Goal: Task Accomplishment & Management: Use online tool/utility

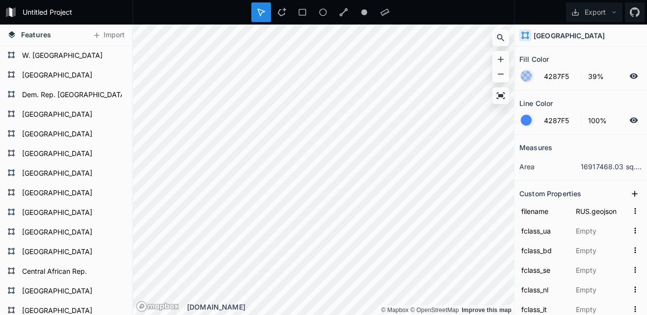
scroll to position [2198, 0]
click at [39, 36] on span "Features" at bounding box center [36, 34] width 30 height 10
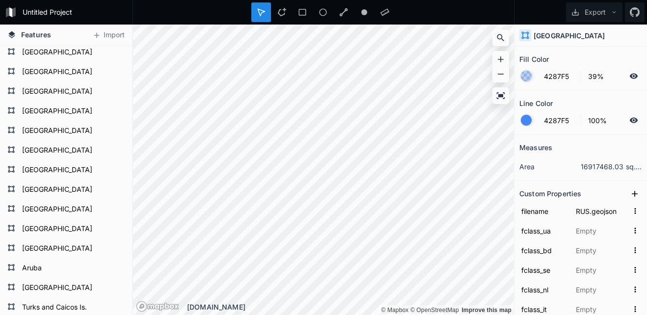
scroll to position [0, 0]
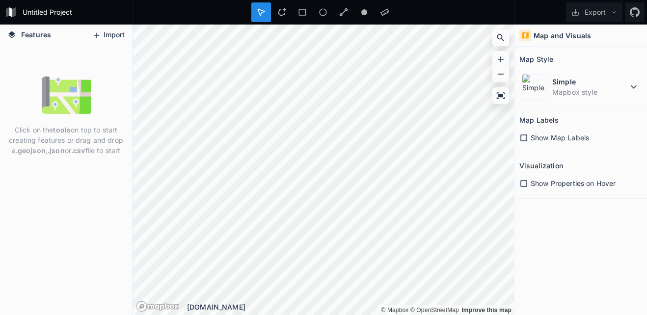
click at [106, 33] on button "Import" at bounding box center [108, 35] width 42 height 16
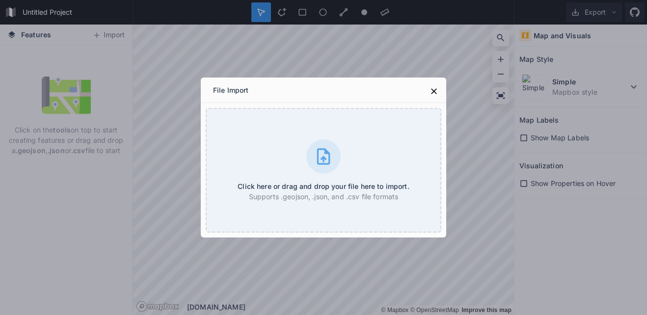
click at [441, 187] on div "Click here or drag and drop your file here to import. Supports .geojson, .json,…" at bounding box center [323, 170] width 245 height 134
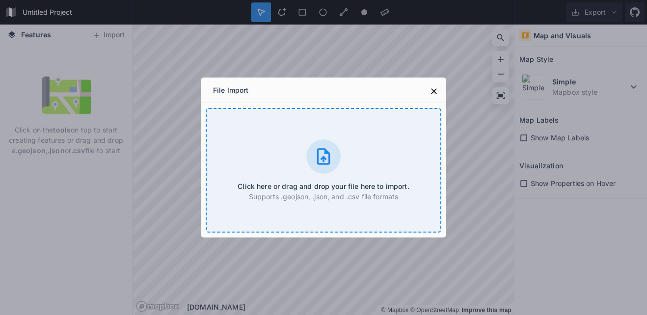
click at [415, 176] on div "Click here or drag and drop your file here to import. Supports .geojson, .json,…" at bounding box center [323, 170] width 235 height 125
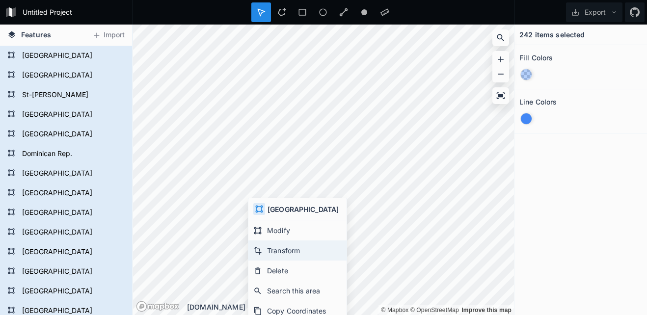
click at [284, 251] on div "Transform" at bounding box center [297, 250] width 98 height 20
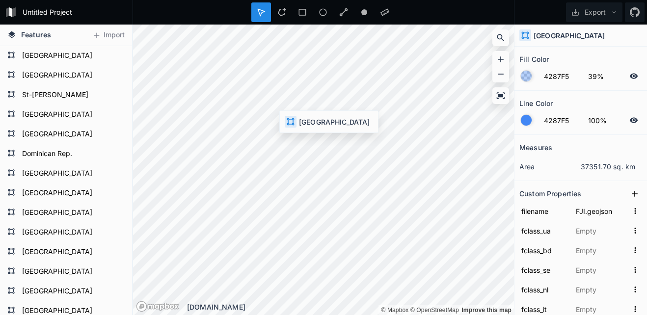
type input "WSM.geojson"
type input "薩摩亞"
type input "萨摩亚"
type input "Samoa"
type input "سامووا"
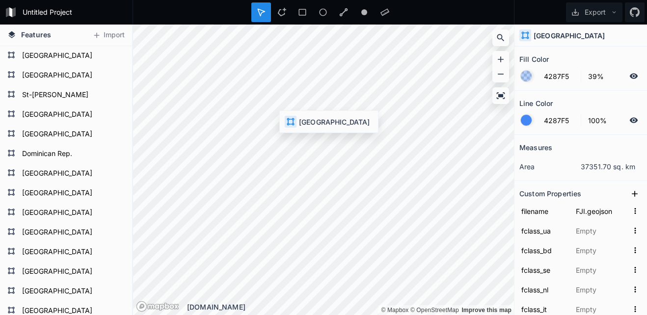
type input "Самоа"
type input "Samoa"
type input "Самоа"
type input "Samoa"
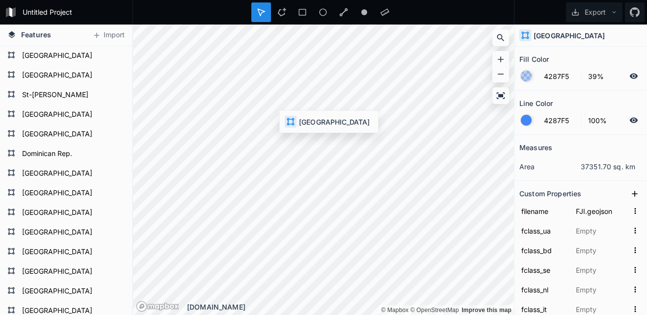
type input "Samoa"
type input "사모아"
type input "サモア"
type input "Samoa"
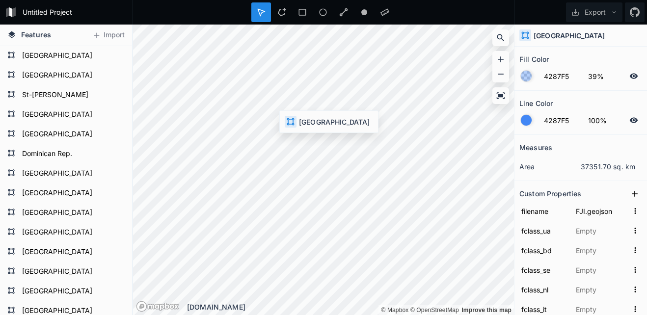
type input "Samoa"
type input "Szamoa"
type input "समोआ"
type input "סמואה"
type input "Σαμόα"
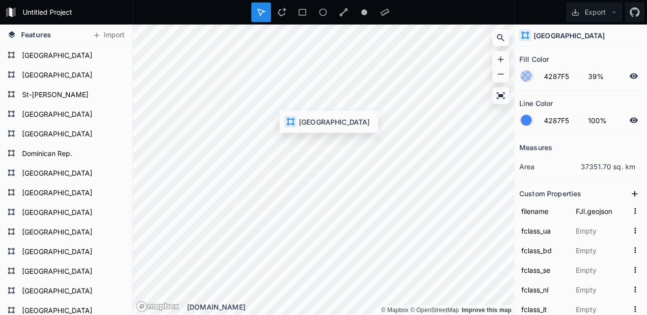
type input "Samoa"
type input "ساموآ"
type input "Samoa"
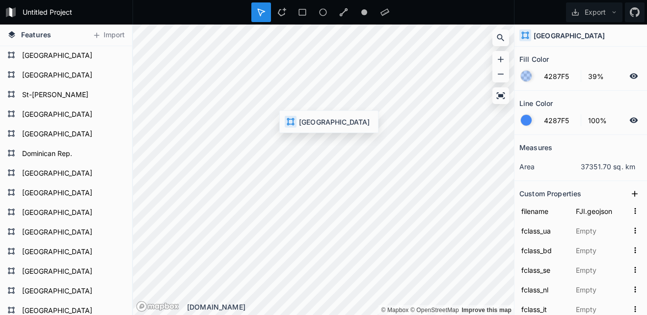
type input "সামোয়া"
type input "ساموا"
type input "Q683"
type input "1159321423"
type input "-13.639139"
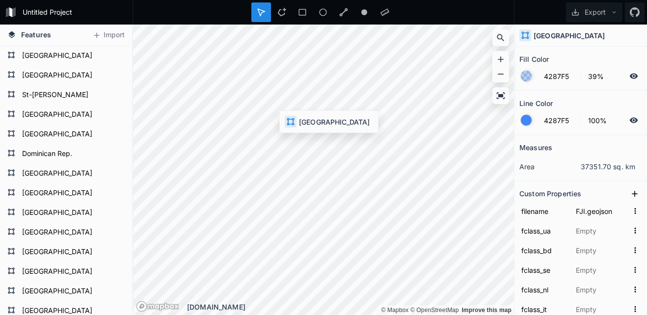
type input "-172.438241"
type input "5"
type input "Polynesia"
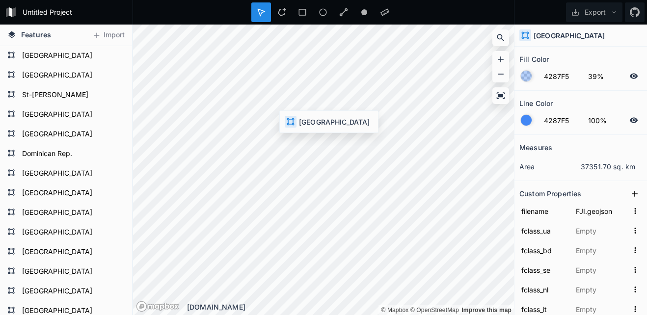
type input "WSM"
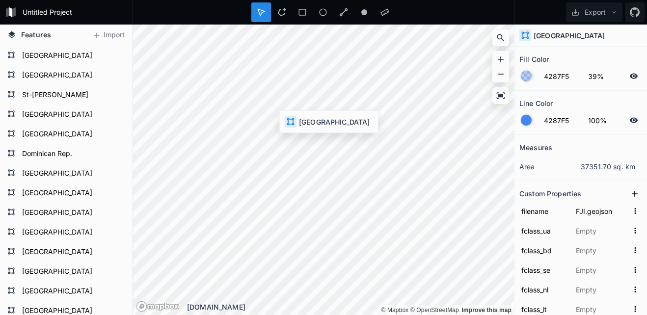
type input "WSM"
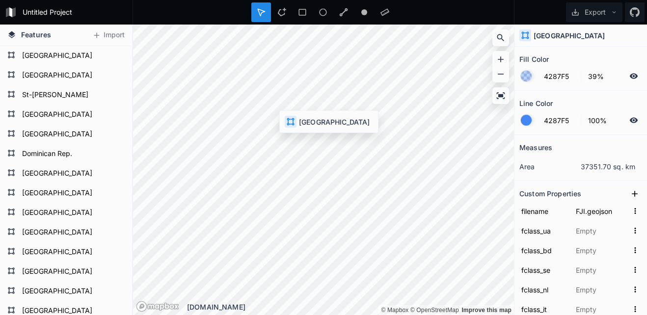
type input "WSM"
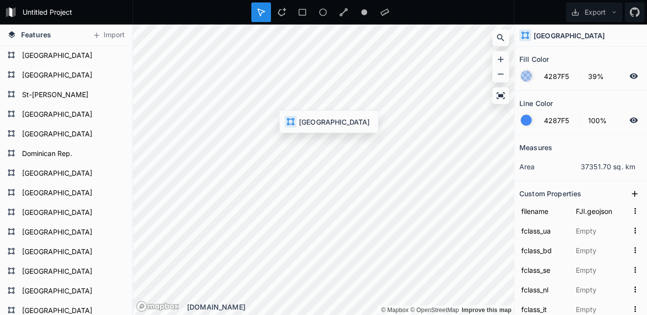
type input "WSM"
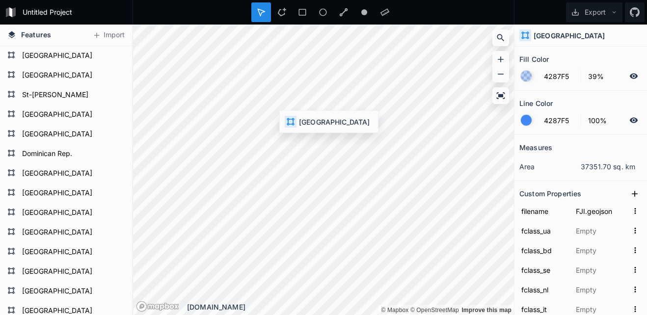
type input "WSM"
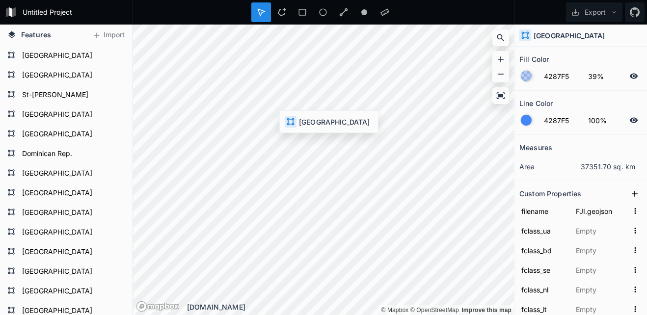
type input "WSM"
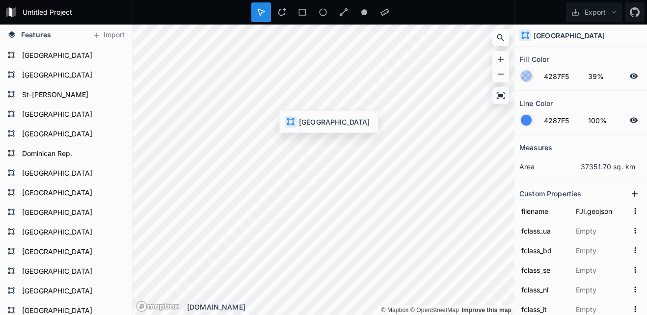
type input "WSM"
type input "23424992"
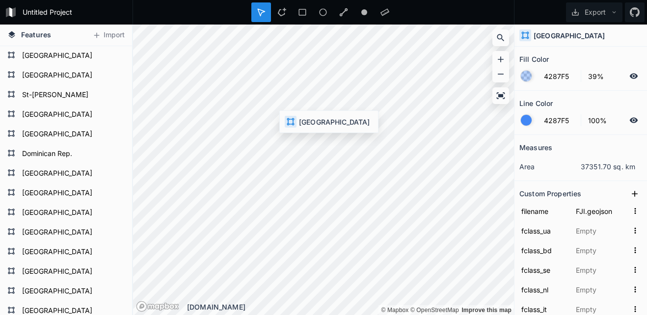
type input "WSM"
type input "WS"
type input "882"
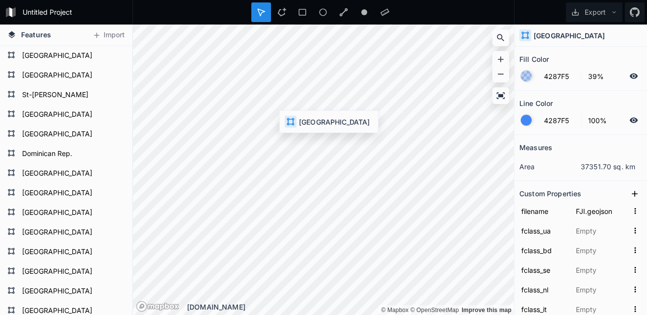
type input "WSM"
type input "WS"
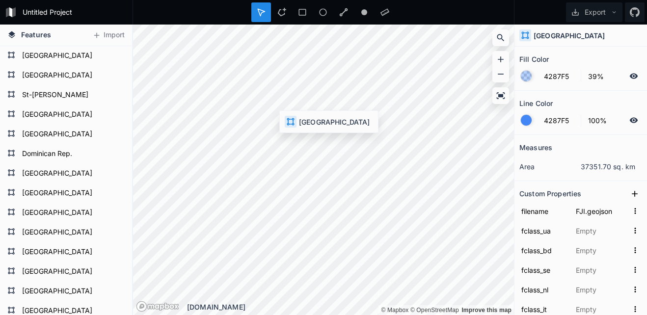
type input "7. Least developed region"
type input "852"
type input "9"
type input "197097"
type input "6"
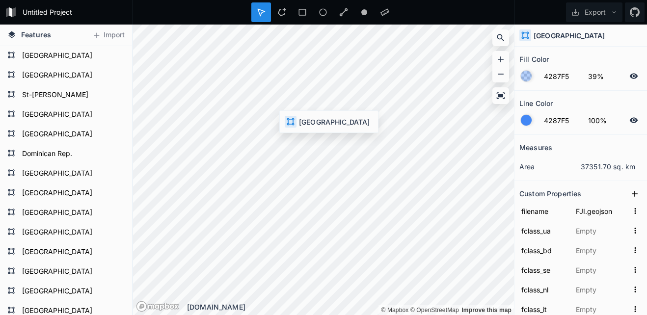
type input "4"
type input "3"
type input "Samoa"
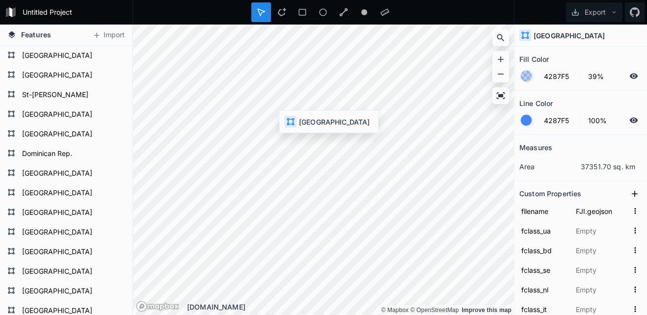
type input "Independent State of Samoa"
type input "WS"
type input "Samoa"
type input "WSM"
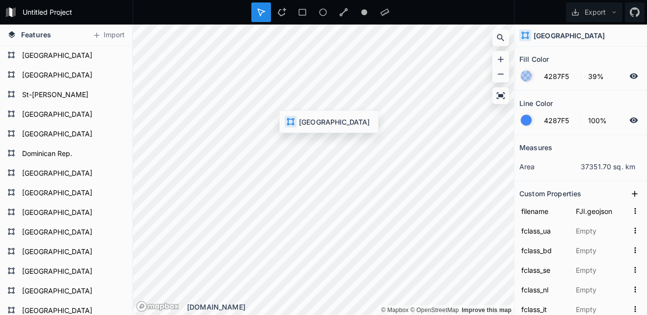
type input "Samoa"
type input "WSM"
type input "Samoa"
type input "WSM"
type input "Samoa"
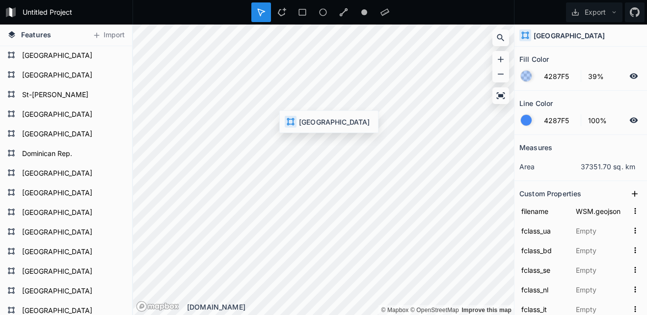
type input "WSM"
type input "Samoa"
type input "WSM"
type input "Samoa"
type input "4"
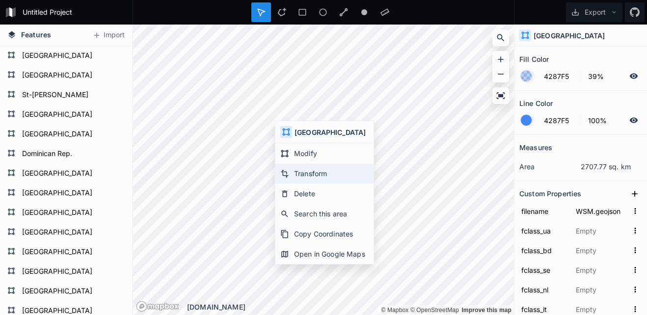
click at [316, 169] on div "Transform" at bounding box center [324, 173] width 98 height 20
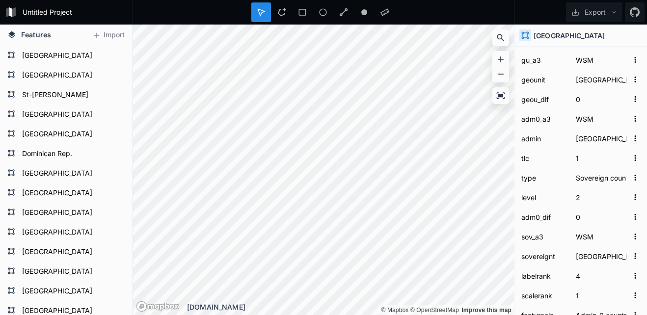
scroll to position [3237, 0]
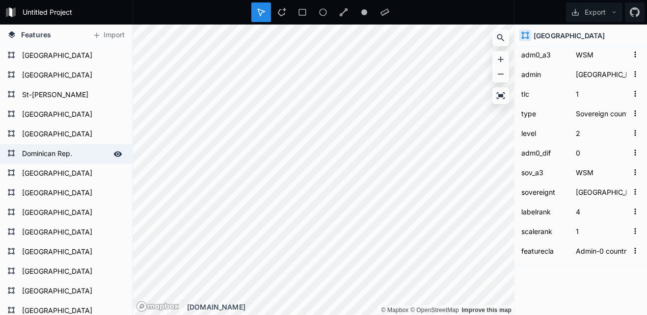
click at [91, 154] on div "Features Import Bahamas Aruba Curaçao Greenland Panama Belize Mexico Canada Uni…" at bounding box center [323, 170] width 647 height 290
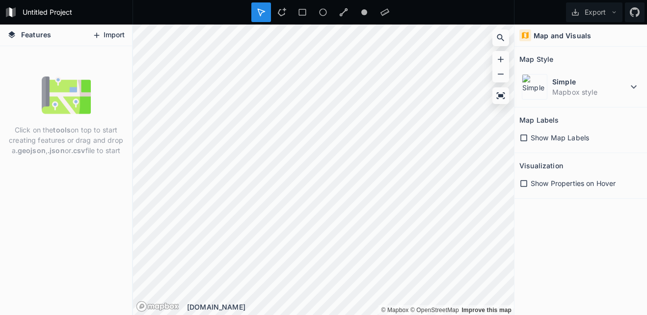
click at [100, 34] on icon at bounding box center [96, 35] width 9 height 9
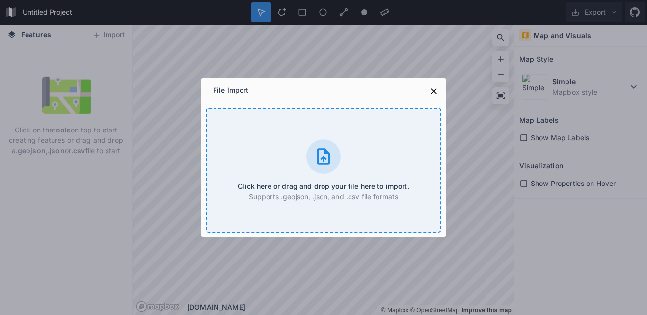
click at [283, 143] on div "Click here or drag and drop your file here to import. Supports .geojson, .json,…" at bounding box center [323, 170] width 235 height 125
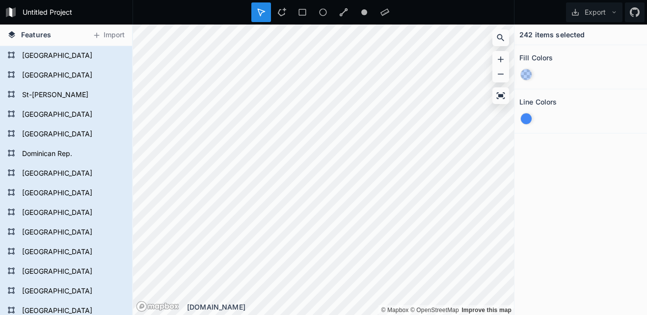
click at [414, 166] on div "Features Import [GEOGRAPHIC_DATA] [GEOGRAPHIC_DATA] [GEOGRAPHIC_DATA] [GEOGRAPH…" at bounding box center [323, 170] width 647 height 290
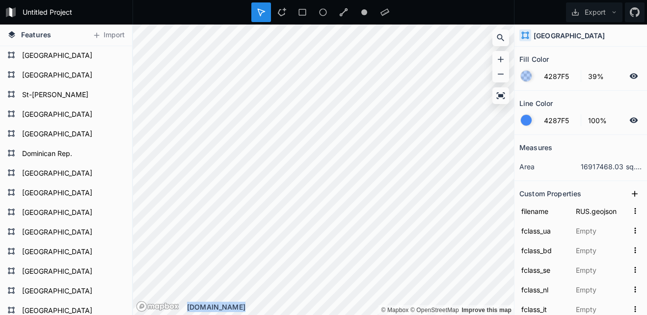
type input "FJI.geojson"
type input "斐濟"
type input "斐济"
type input "[GEOGRAPHIC_DATA]"
type input "فجی"
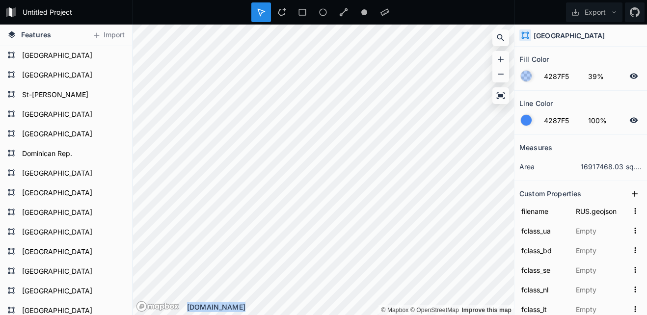
type input "Фіджі"
type input "Fiji"
type input "Фиджи"
type input "Fiji"
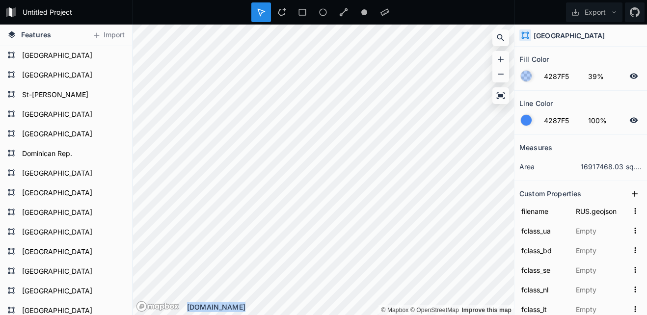
type input "Fidżi"
type input "Fiji"
type input "피지"
type input "フィジー"
type input "Figi"
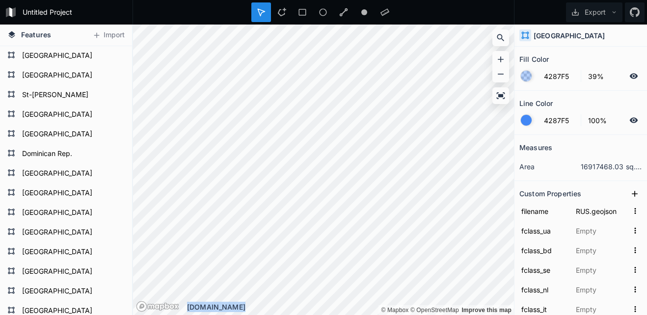
type input "Fiji"
type input "Fidzsi-szigetek"
type input "फ़िजी"
type input "פיג'י"
type input "Φίτζι"
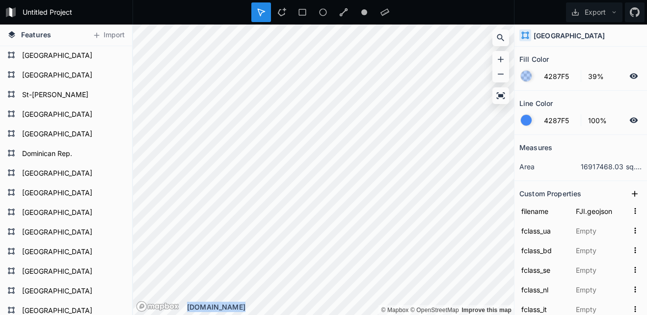
type input "Fidji"
type input "فیجی"
type input "Fiyi"
type input "Fiji"
type input "Fidschi"
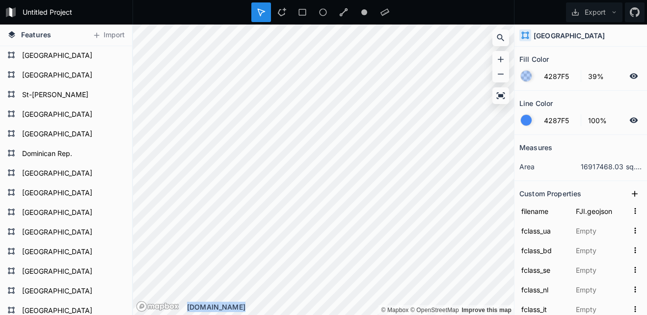
type input "ফিজি"
type input "فيجي"
type input "Q712"
type input "1159320625"
type input "-17.826099"
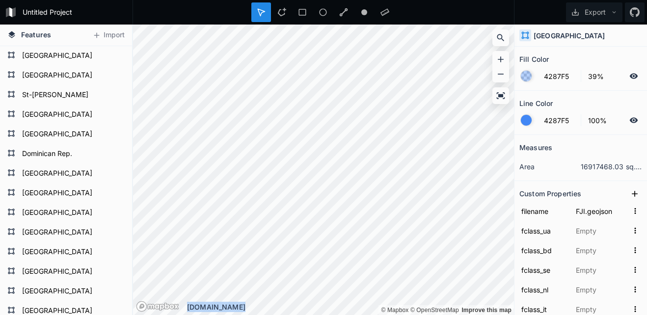
type input "177.975427"
type input "8"
type input "3"
type input "4"
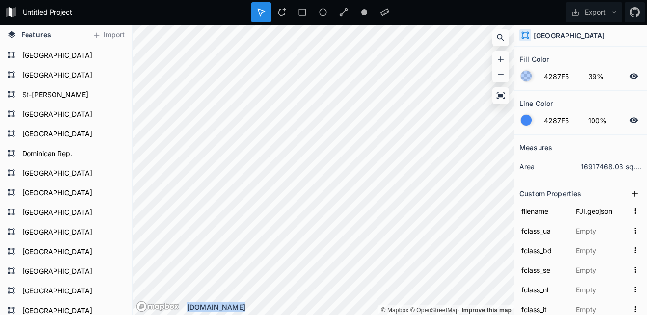
type input "East Asia & Pacific"
type input "Melanesia"
type input "Oceania"
type input "FJI"
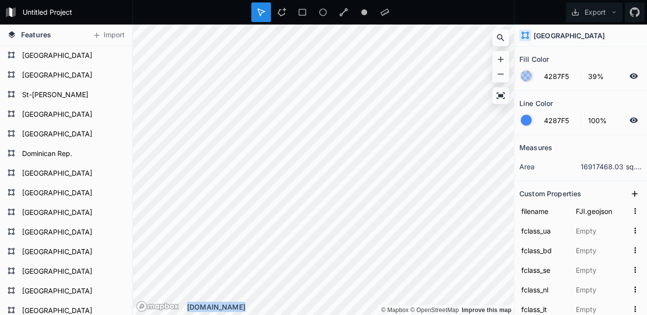
type input "FJI"
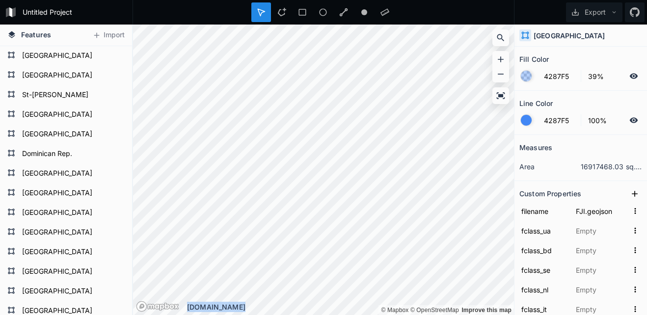
type input "FJI"
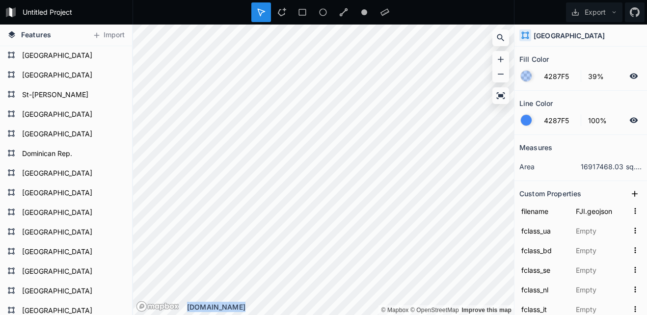
type input "FJI"
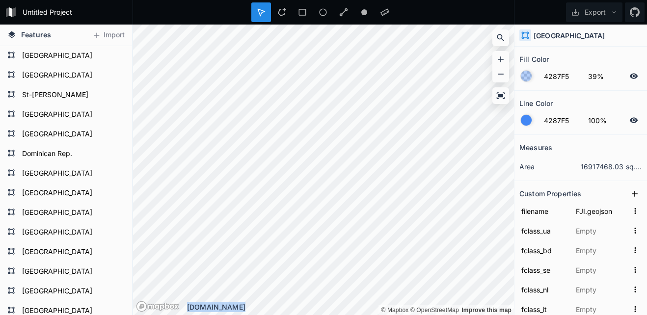
type input "FJI"
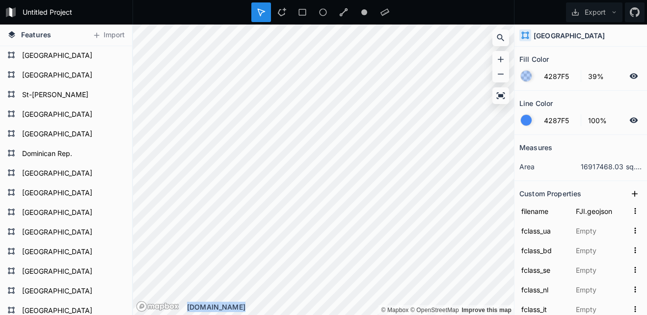
type input "FJI"
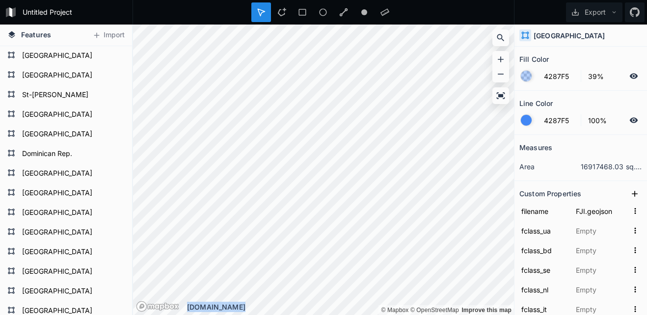
type input "FJI"
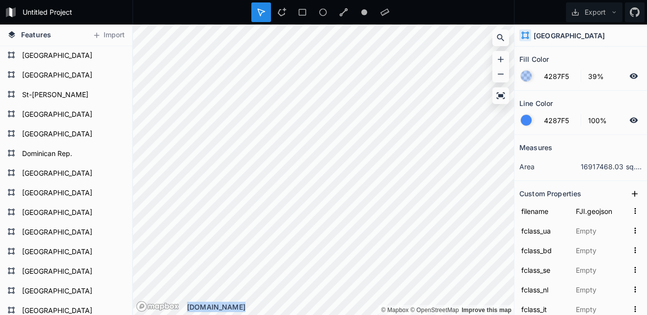
type input "FJI"
type input "23424813"
type input "FJI"
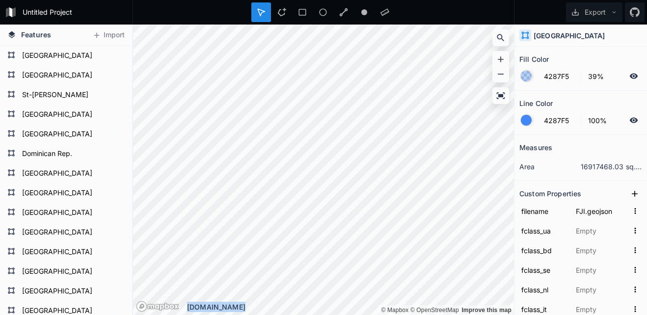
type input "FJ"
type input "242"
type input "FJI"
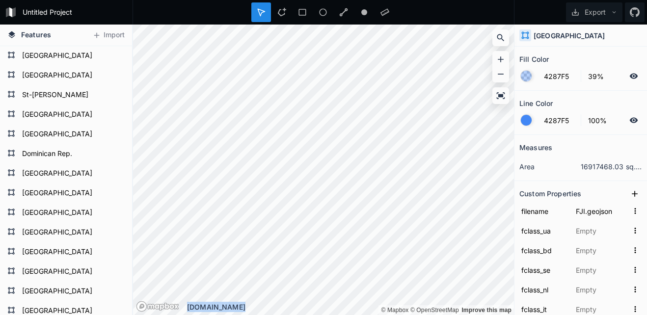
type input "FJI"
type input "FJ"
type input "4. Lower middle income"
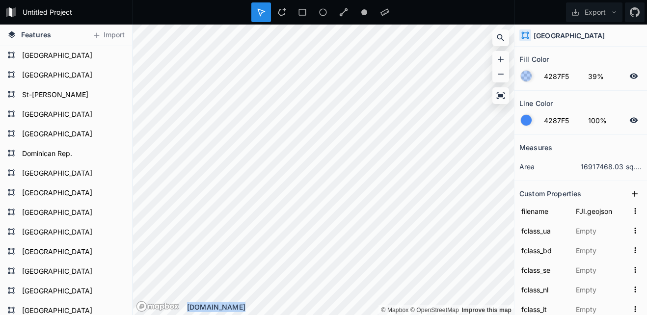
type input "6. Developing region"
type input "5496"
type input "11"
type input "889953"
type input "2"
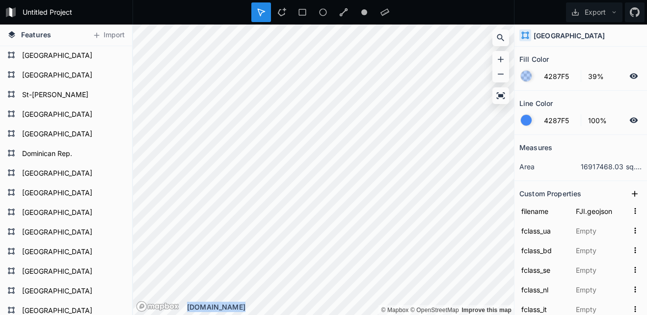
type input "2"
type input "1"
type input "5"
type input "Fiji"
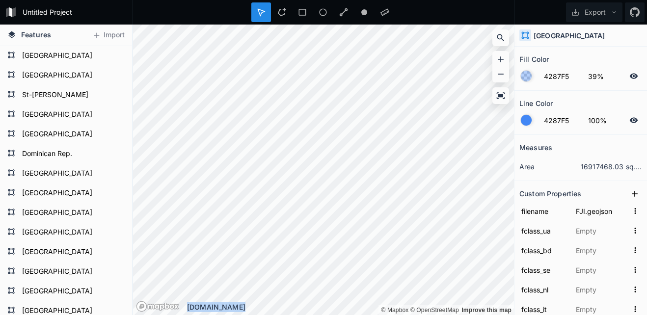
type input "Republic of Fiji"
type input "FJ"
type input "Fiji"
type input "FJI"
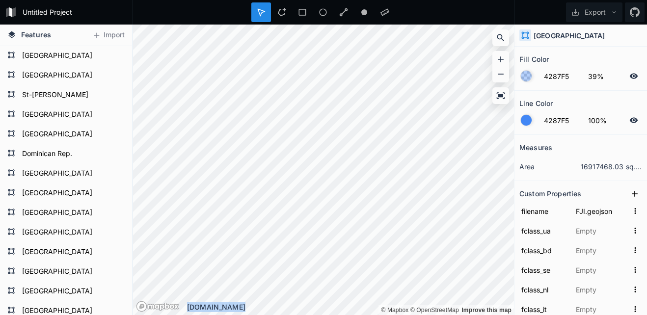
type input "Fiji"
type input "FJI"
type input "Fiji"
type input "FJI"
type input "Fiji"
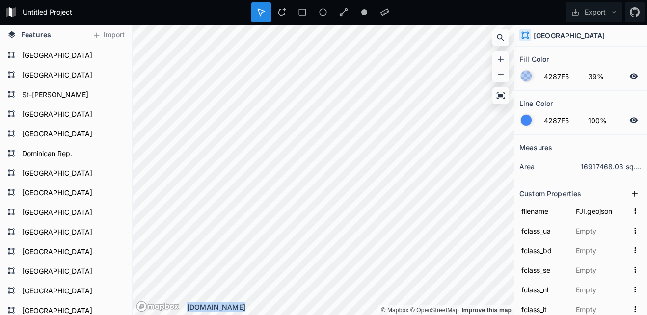
type input "FJI"
type input "Fiji"
type input "FJI"
type input "Fiji"
type input "6"
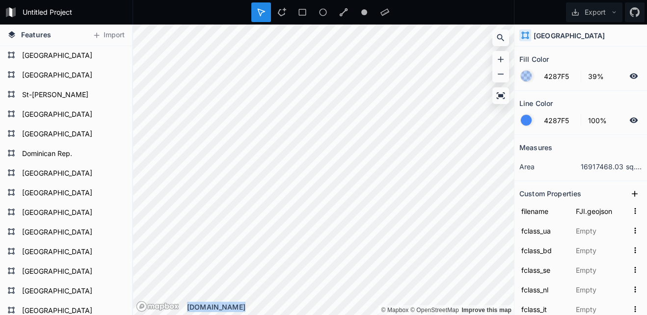
type input "1"
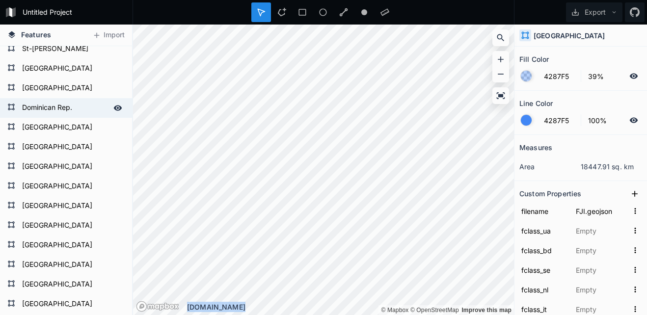
scroll to position [147, 0]
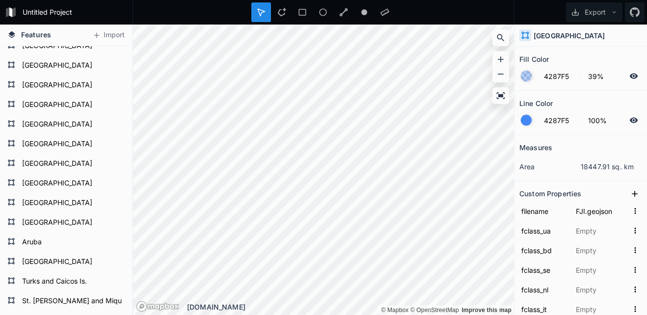
click at [523, 121] on div at bounding box center [525, 120] width 11 height 11
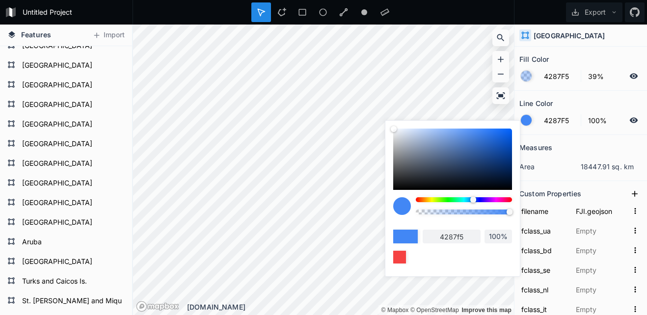
drag, startPoint x: 505, startPoint y: 199, endPoint x: 542, endPoint y: 84, distance: 120.5
click at [517, 198] on div "4287f5 100%" at bounding box center [452, 196] width 134 height 151
click at [510, 201] on div at bounding box center [463, 199] width 96 height 5
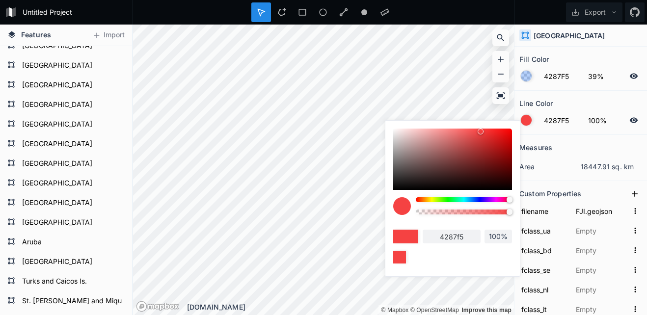
type input "F54242"
type input "f54242"
click at [508, 199] on div at bounding box center [509, 200] width 6 height 6
click at [512, 200] on div at bounding box center [511, 199] width 5 height 5
type input "F54242"
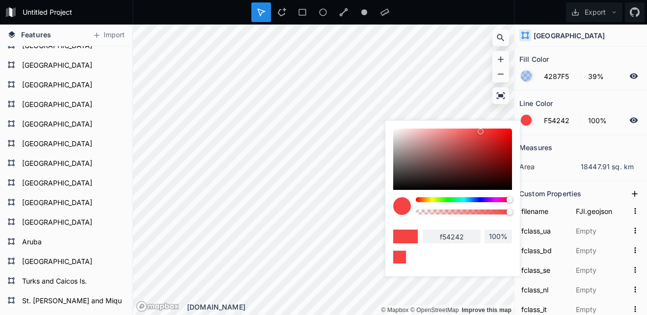
type input "f54242"
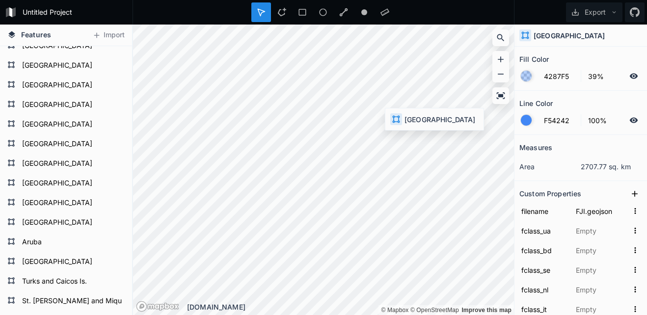
type input "4287F5"
type input "WSM.geojson"
type input "薩摩亞"
type input "萨摩亚"
type input "Samoa"
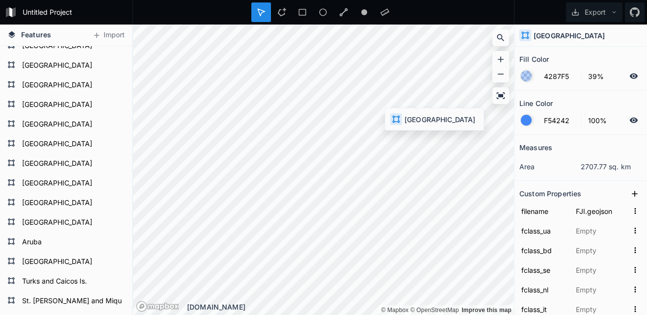
type input "سامووا"
type input "Самоа"
type input "Samoa"
type input "Самоа"
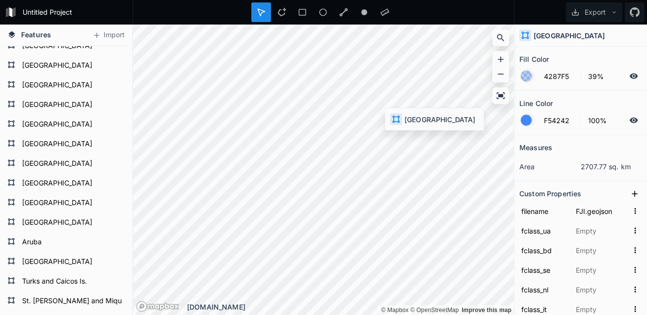
type input "Samoa"
type input "사모아"
type input "サモア"
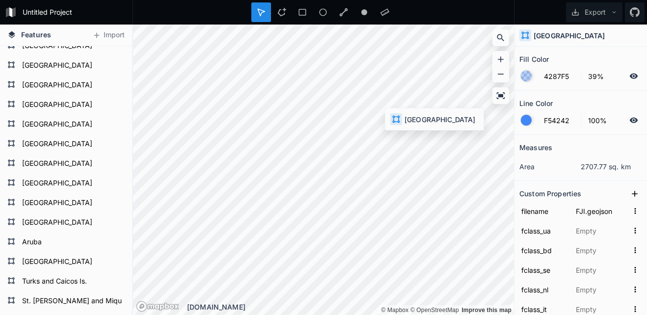
type input "Samoa"
type input "Szamoa"
type input "समोआ"
type input "סמואה"
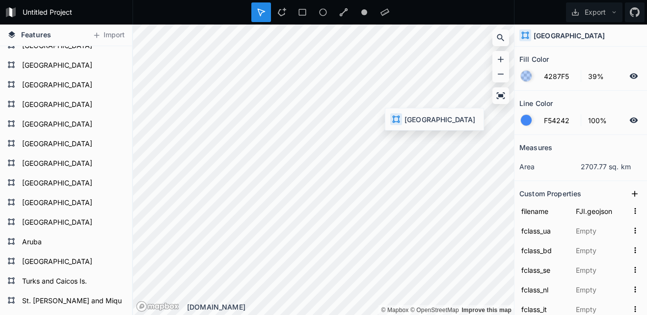
type input "Σαμόα"
type input "Samoa"
type input "ساموآ"
type input "Samoa"
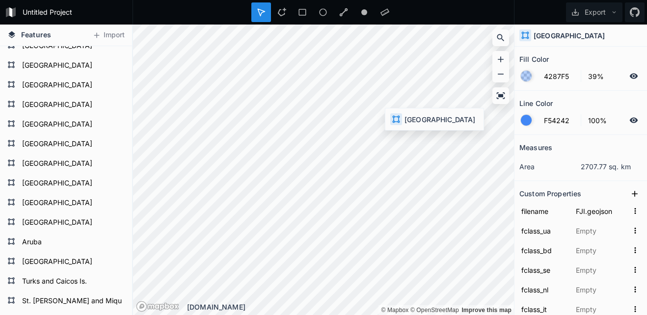
type input "Samoa"
type input "সামোয়া"
type input "ساموا"
type input "Q683"
type input "1159321423"
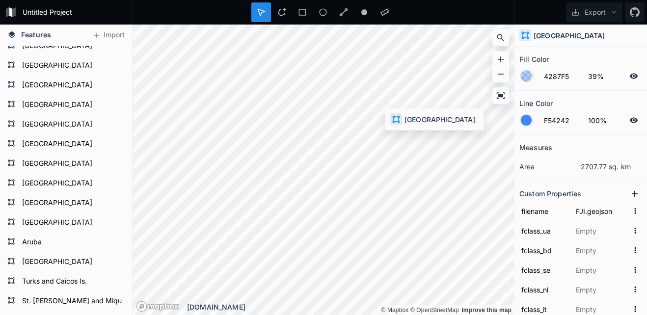
type input "-13.639139"
type input "-172.438241"
type input "5"
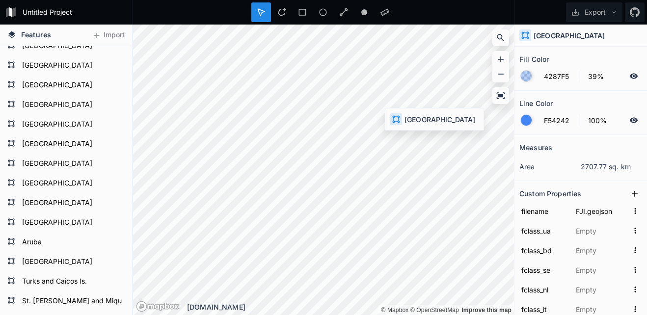
type input "Polynesia"
type input "WSM"
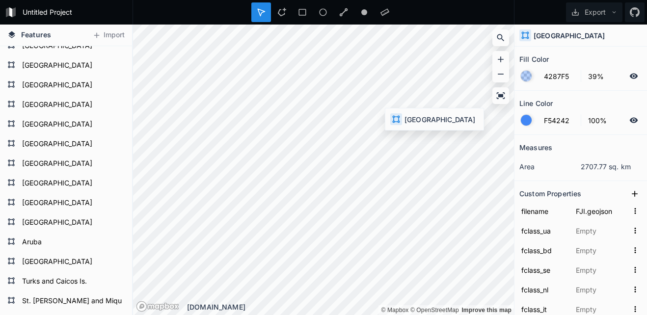
type input "WSM"
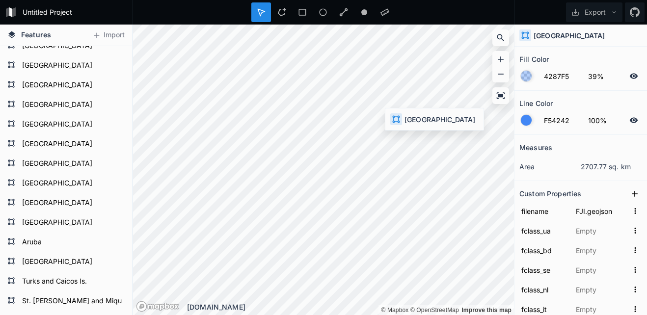
type input "WSM"
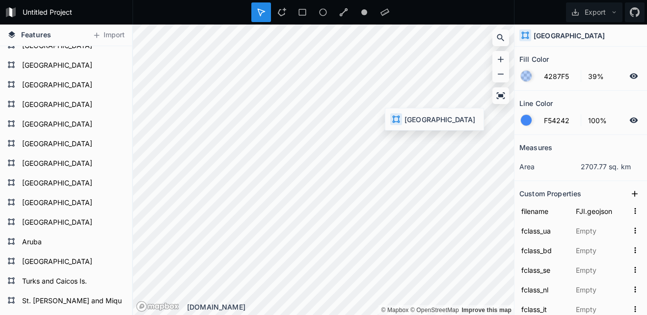
type input "WSM"
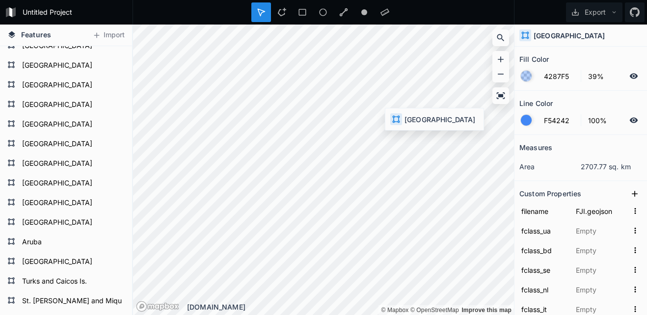
type input "WSM"
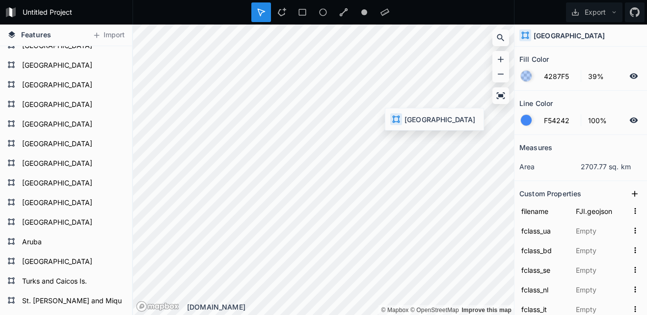
type input "WSM"
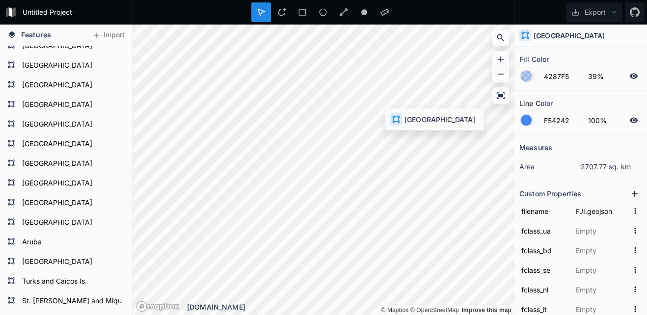
type input "WSM"
type input "23424992"
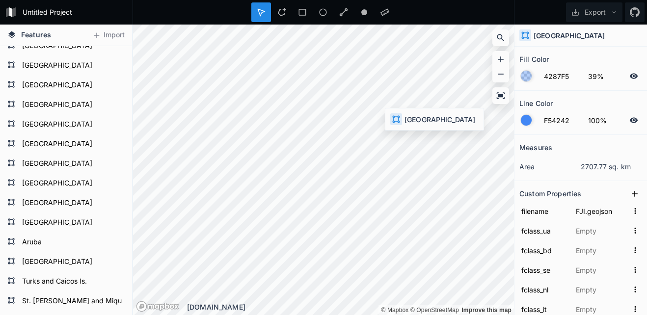
type input "23424992"
type input "WSM"
type input "WS"
type input "882"
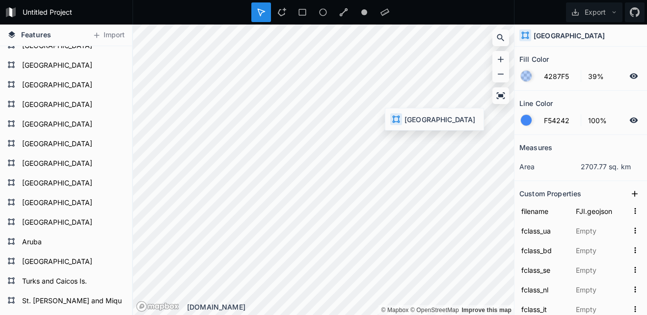
type input "882"
type input "WSM"
type input "WS"
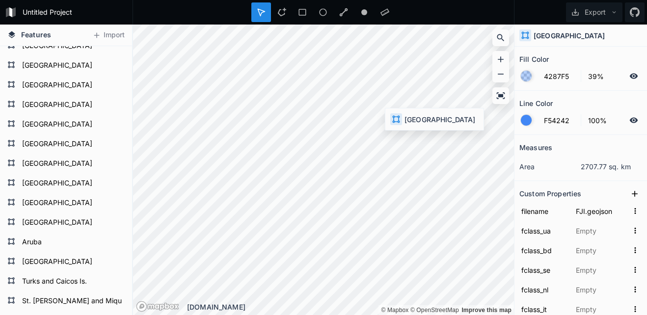
type input "WS"
type input "7. Least developed region"
type input "852"
type input "9"
type input "197097"
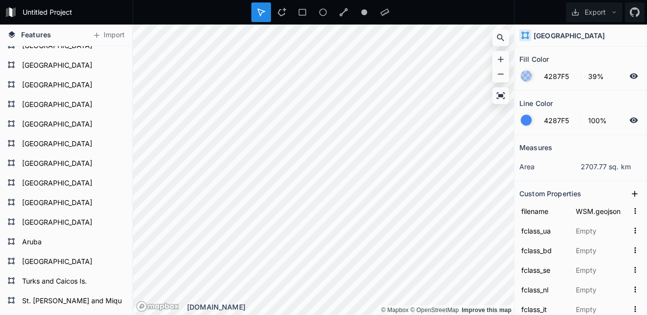
click at [528, 123] on div at bounding box center [525, 120] width 11 height 11
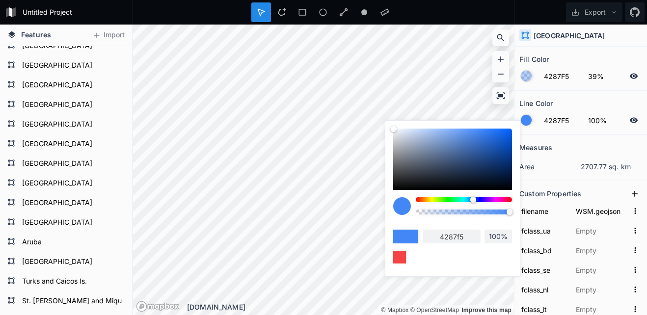
drag, startPoint x: 500, startPoint y: 198, endPoint x: 472, endPoint y: 196, distance: 28.1
click at [516, 200] on div "4287f5 100%" at bounding box center [452, 196] width 134 height 151
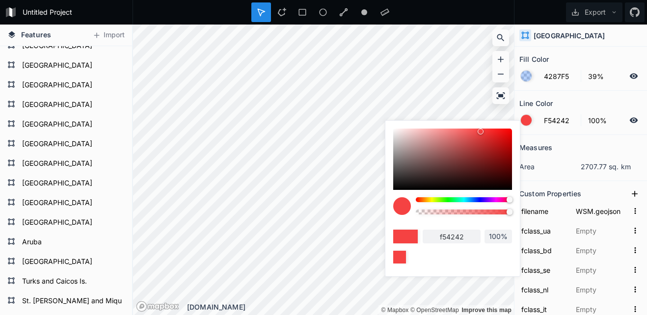
drag, startPoint x: 472, startPoint y: 196, endPoint x: 524, endPoint y: 200, distance: 51.7
click at [524, 200] on body "Untitled Project Export Features Import Dominica Saint Lucia Barbados St. Vin. …" at bounding box center [323, 157] width 647 height 315
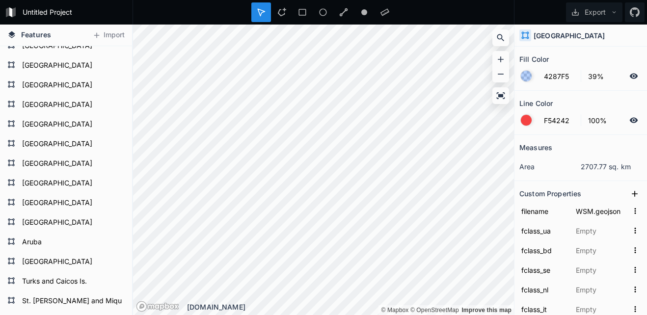
click at [528, 74] on div at bounding box center [525, 76] width 11 height 11
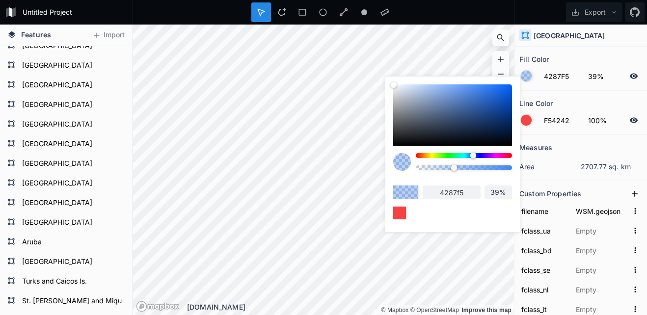
click at [507, 153] on div at bounding box center [463, 155] width 96 height 5
click at [521, 159] on body "Untitled Project Export Features Import Dominica Saint Lucia Barbados St. Vin. …" at bounding box center [323, 157] width 647 height 315
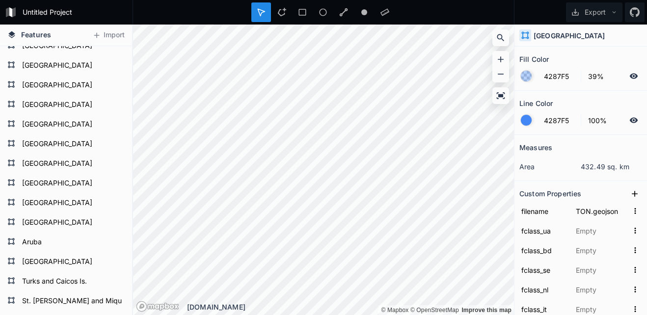
click at [527, 120] on div at bounding box center [525, 120] width 11 height 11
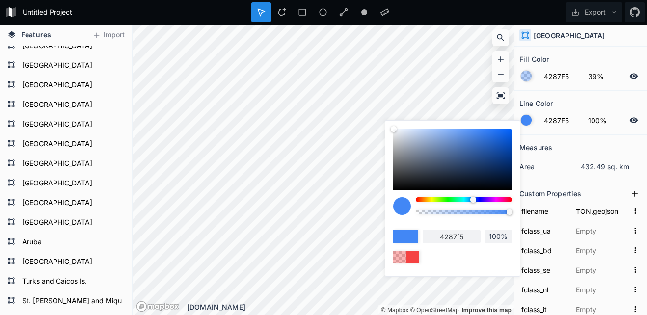
click at [514, 201] on div "4287f5 100%" at bounding box center [452, 196] width 134 height 151
click at [515, 200] on div "4287f5 100%" at bounding box center [452, 196] width 134 height 151
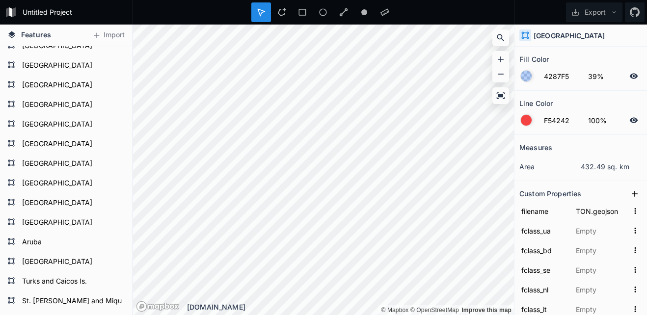
click at [524, 73] on div at bounding box center [525, 76] width 11 height 11
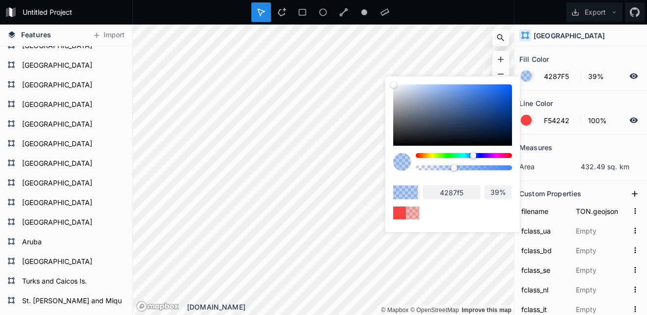
drag, startPoint x: 474, startPoint y: 155, endPoint x: 458, endPoint y: 153, distance: 16.4
click at [527, 155] on body "Untitled Project Export Features Import Dominica Saint Lucia Barbados St. Vin. …" at bounding box center [323, 157] width 647 height 315
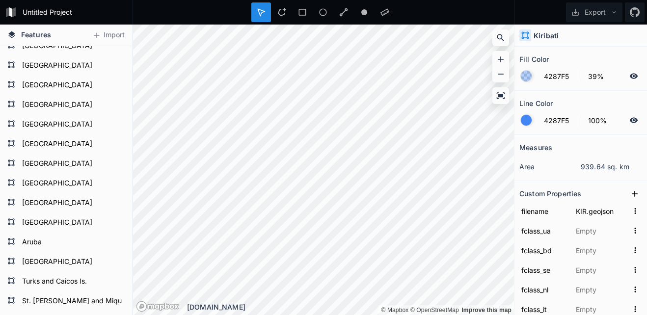
click at [523, 122] on div at bounding box center [525, 120] width 11 height 11
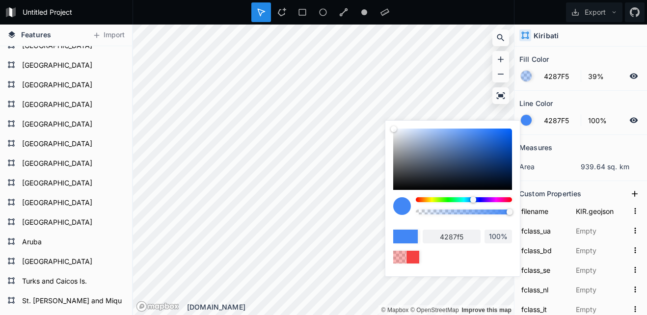
drag, startPoint x: 509, startPoint y: 198, endPoint x: 478, endPoint y: 196, distance: 31.4
click at [516, 200] on div "4287f5 100%" at bounding box center [452, 196] width 134 height 151
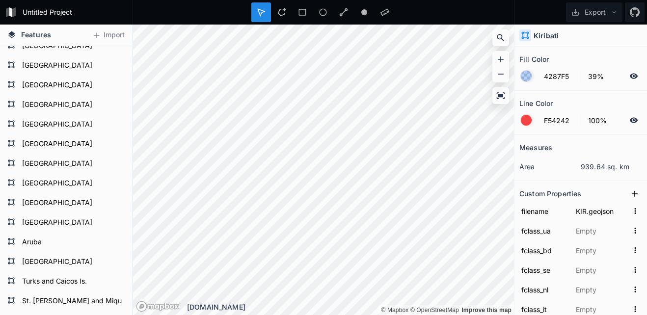
click at [522, 78] on div at bounding box center [525, 76] width 11 height 11
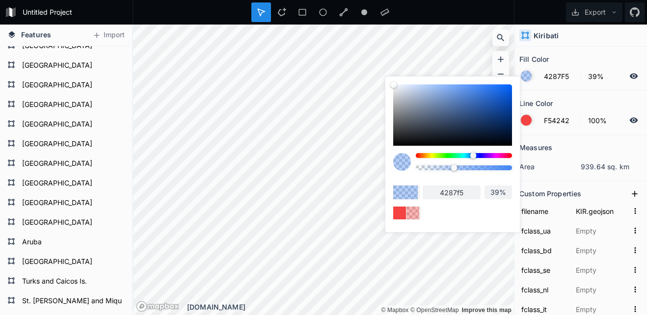
drag, startPoint x: 475, startPoint y: 156, endPoint x: 493, endPoint y: 162, distance: 19.1
click at [538, 161] on body "Untitled Project Export Features Import Dominica Saint Lucia Barbados St. Vin. …" at bounding box center [323, 157] width 647 height 315
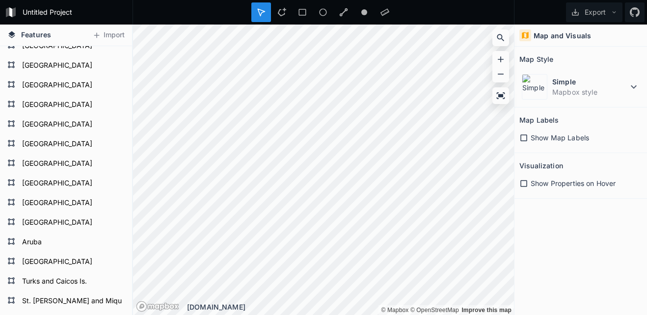
click at [342, 166] on div "Features Import Dominica Saint Lucia Barbados St. Vin. and Gren. Grenada Trinid…" at bounding box center [323, 170] width 647 height 290
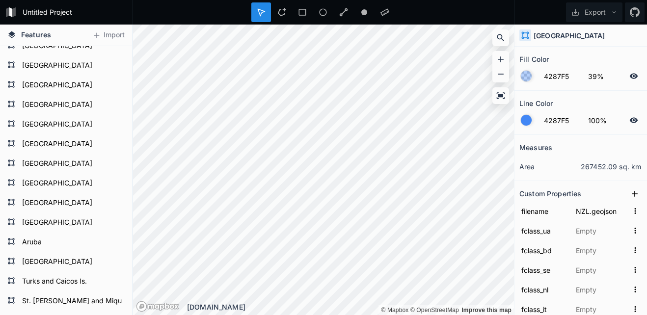
click at [528, 79] on div at bounding box center [525, 76] width 11 height 11
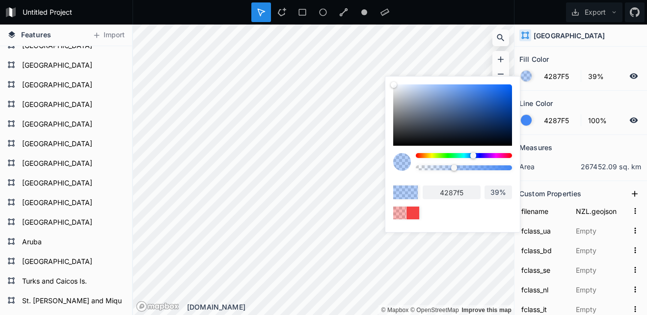
click at [447, 151] on div "4287f5 39%" at bounding box center [452, 151] width 119 height 135
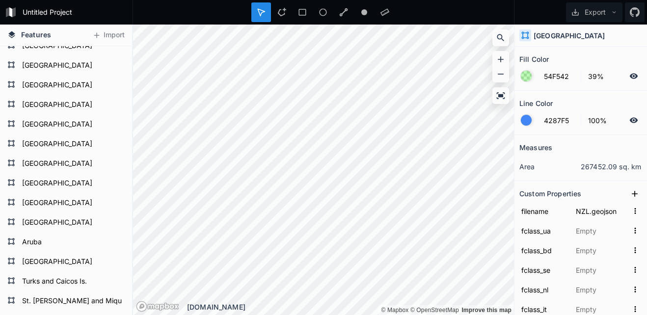
click at [524, 120] on div at bounding box center [525, 120] width 11 height 11
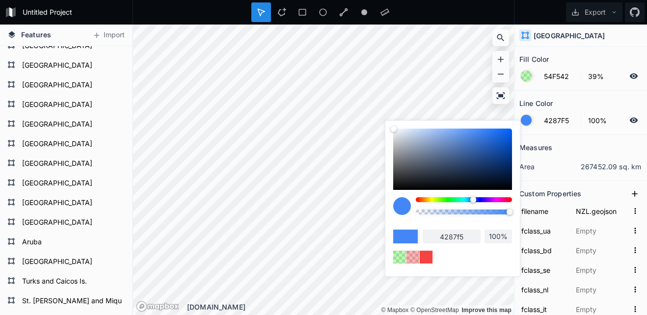
drag, startPoint x: 471, startPoint y: 198, endPoint x: 445, endPoint y: 195, distance: 25.7
click at [445, 195] on div "4287f5 100%" at bounding box center [452, 196] width 119 height 135
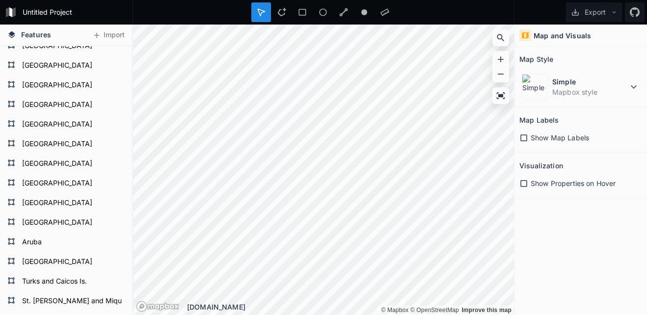
click at [260, 18] on div "Untitled Project Export Features Import Dominica Saint Lucia Barbados St. Vin. …" at bounding box center [323, 157] width 647 height 315
click at [324, 285] on div "Transform" at bounding box center [348, 292] width 98 height 20
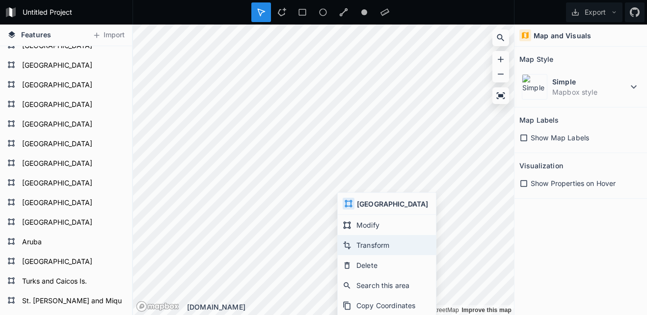
click at [368, 250] on div "Transform" at bounding box center [386, 245] width 98 height 20
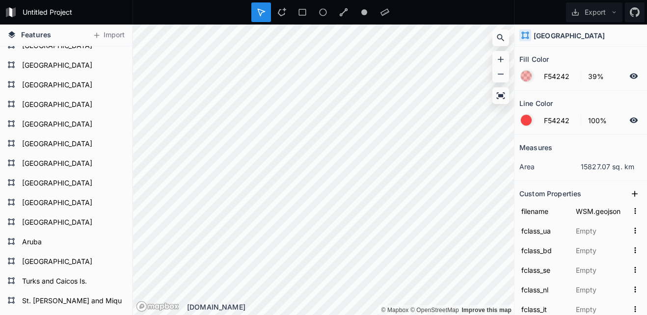
click at [646, 289] on html "Untitled Project Export Features Import Dominica Saint Lucia Barbados St. Vin. …" at bounding box center [323, 157] width 647 height 315
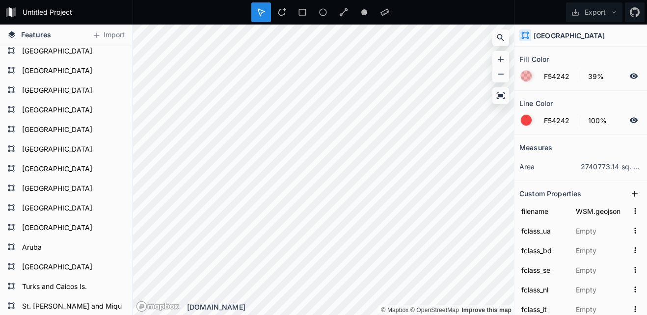
scroll to position [141, 0]
click at [646, 149] on html "Untitled Project Export Features Import Dominica Saint Lucia Barbados St. Vin. …" at bounding box center [323, 157] width 647 height 315
click at [646, 163] on html "Untitled Project Export Features Import Dominica Saint Lucia Barbados St. Vin. …" at bounding box center [323, 157] width 647 height 315
click at [0, 158] on html "Untitled Project Export Features Import Dominica Saint Lucia Barbados St. Vin. …" at bounding box center [323, 157] width 647 height 315
click at [17, 135] on div "Features Import Dominica Saint Lucia Barbados St. Vin. and Gren. Grenada Trinid…" at bounding box center [323, 170] width 647 height 290
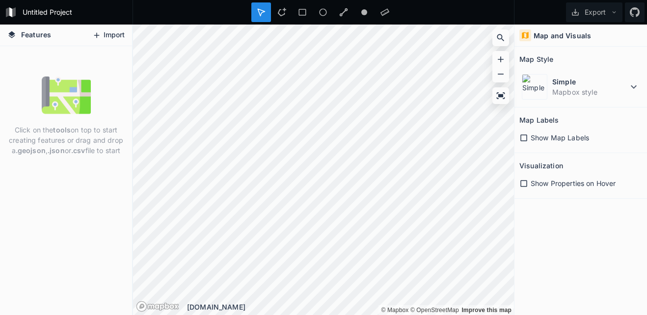
click at [92, 39] on icon at bounding box center [96, 35] width 9 height 9
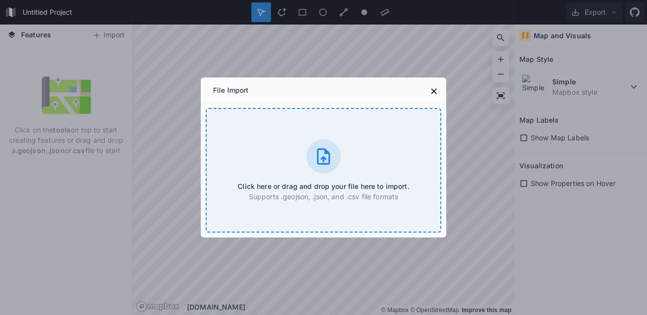
click at [248, 145] on div "Click here or drag and drop your file here to import. Supports .geojson, .json,…" at bounding box center [323, 170] width 235 height 125
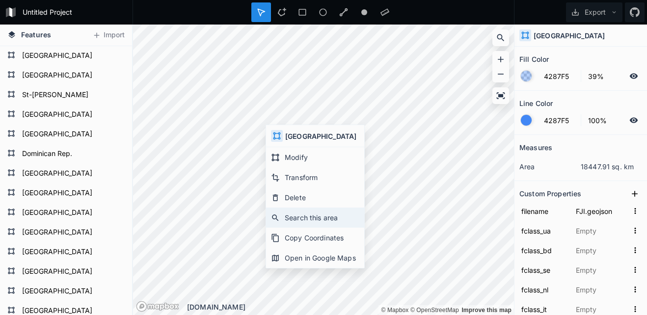
click at [288, 208] on div "Search this area" at bounding box center [315, 217] width 98 height 20
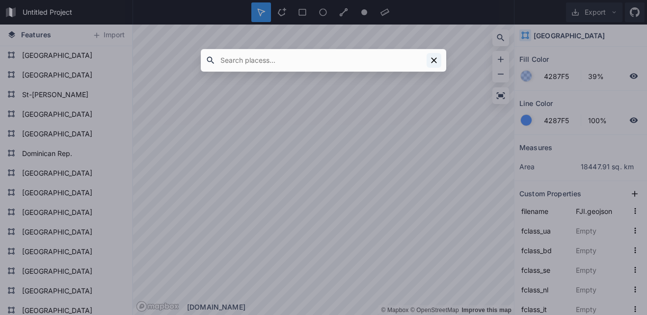
click at [433, 60] on icon at bounding box center [434, 60] width 10 height 10
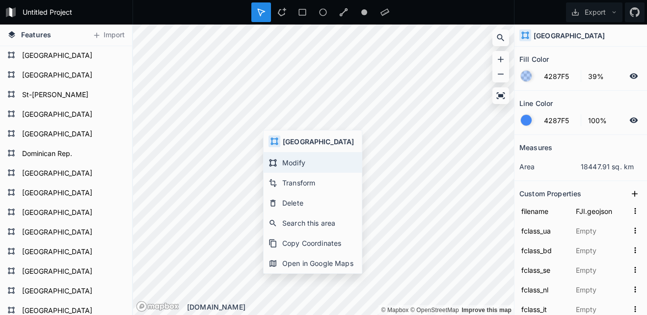
click at [276, 164] on icon at bounding box center [272, 162] width 9 height 9
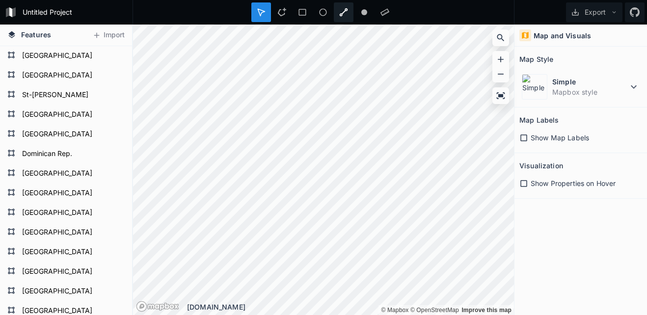
click at [340, 10] on icon at bounding box center [343, 12] width 9 height 9
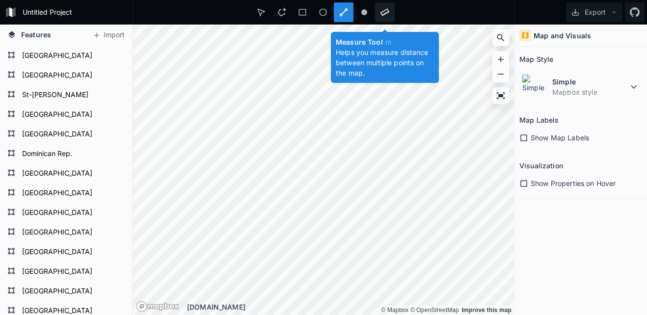
click at [384, 19] on div at bounding box center [385, 12] width 20 height 20
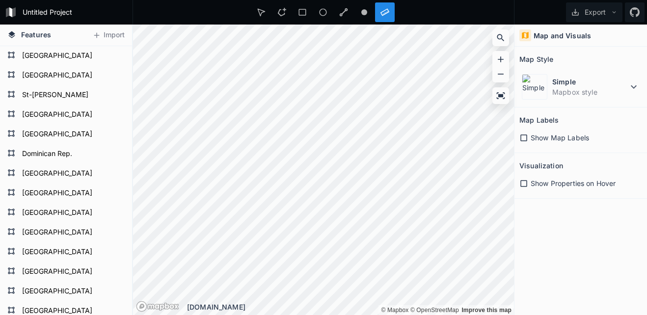
click at [390, 8] on div at bounding box center [385, 12] width 20 height 20
click at [379, 19] on div at bounding box center [385, 12] width 20 height 20
click at [255, 10] on div at bounding box center [261, 12] width 20 height 20
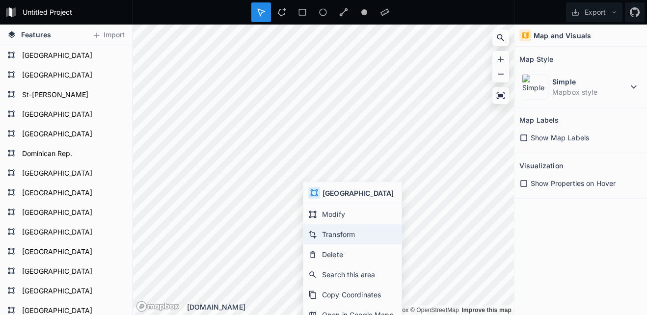
click at [357, 238] on div "Transform" at bounding box center [352, 234] width 98 height 20
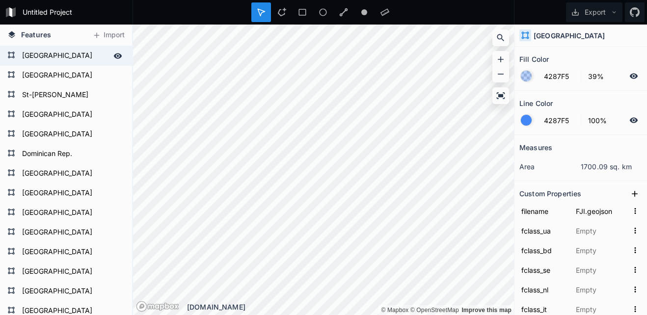
click at [114, 54] on icon at bounding box center [118, 55] width 8 height 5
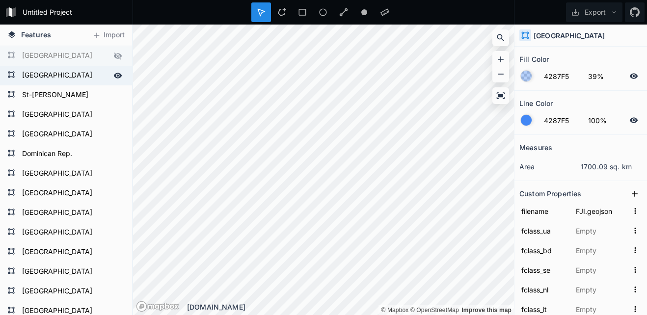
click at [114, 78] on icon at bounding box center [118, 75] width 8 height 5
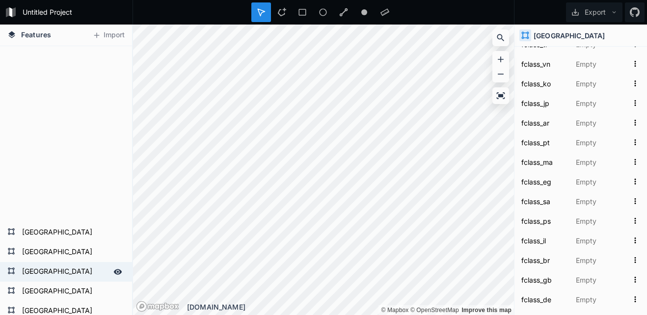
scroll to position [343, 0]
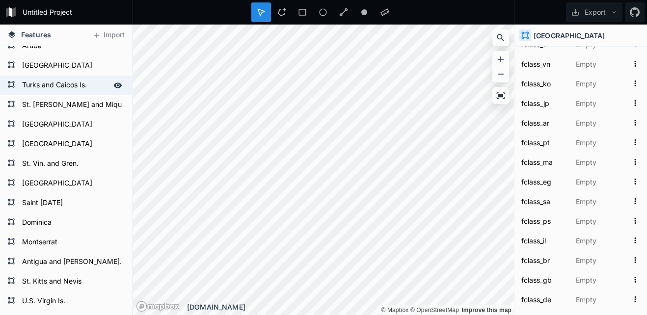
type input "TCA.geojson"
type input "Admin-0 dependency"
type input "土克凱可群島"
type input "特克斯和凯科斯群岛"
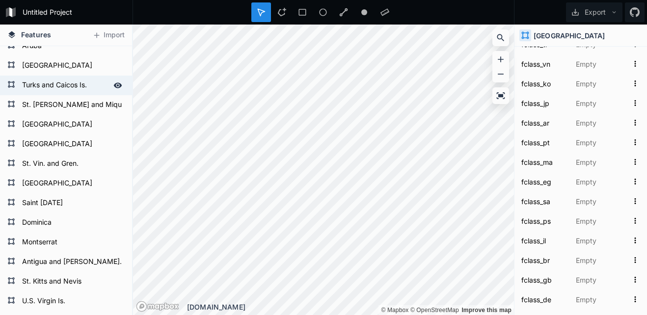
type input "Quần đảo Turks và Caicos"
type input "جزائر کیکس و ترکیہ"
type input "Острови Теркс і Кайкос"
type input "Turks ve Caicos Adaları"
type input "Turks- och Caicosöarna"
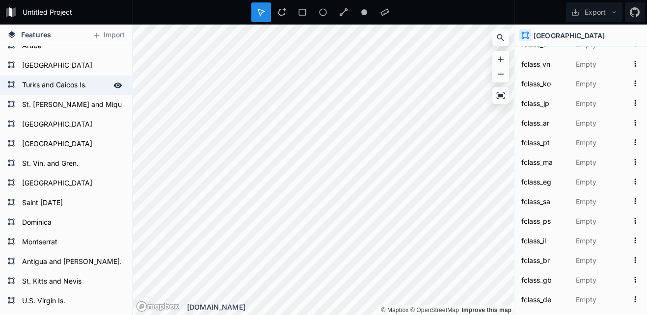
type input "Тёркс и Кайкос"
type input "Turks e Caicos"
type input "Turks i Caicos"
type input "Turks- en Caicoseilanden"
type input "터크스 케이커스 제도"
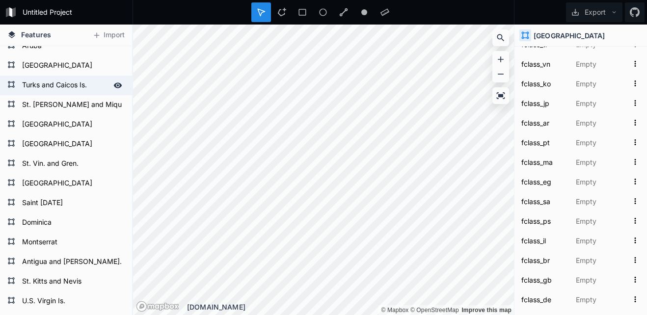
type input "タークス・カイコス諸島"
type input "Turks e Caicos"
type input "Kepulauan Turks dan Caicos"
type input "Turks- és Caicos-szigetek"
type input "तुर्क और केकोस द्वीपसमूह"
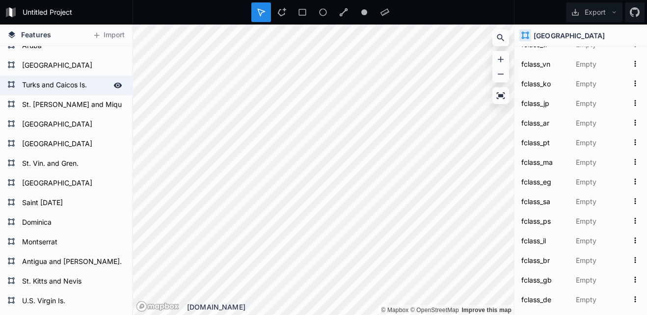
type input "איי טרקס וקייקוס"
type input "Τερκ και Κάικος"
type input "îles Turques-et-Caïques"
type input "جزایر تورکس و کایکوس"
type input "Islas Turcas y Caicos"
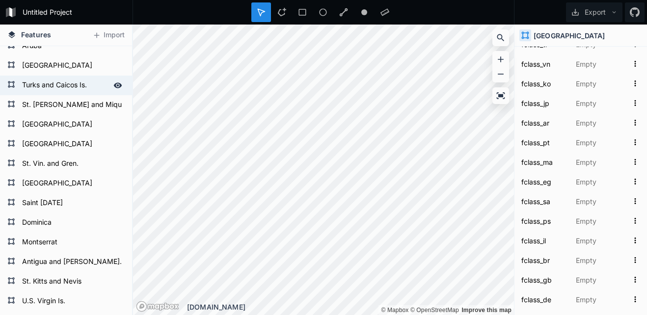
type input "Turks and Caicos Islands"
type input "Turks- und Caicosinseln"
type input "টার্কস ও কেইকোস দ্বীপপুঞ্জ"
type input "جزر توركس وكايكوس"
type input "Q18221"
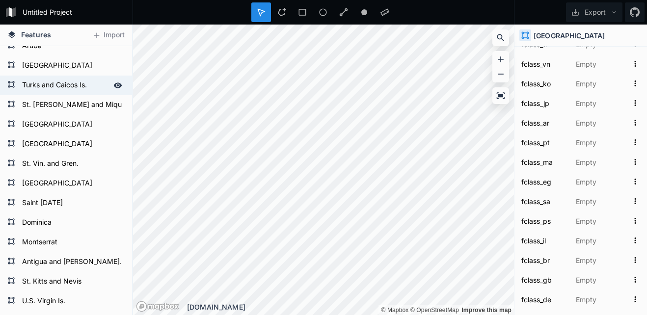
type input "1159320737"
type input "21.81663"
type input "-71.752704"
type input "10"
type input "5"
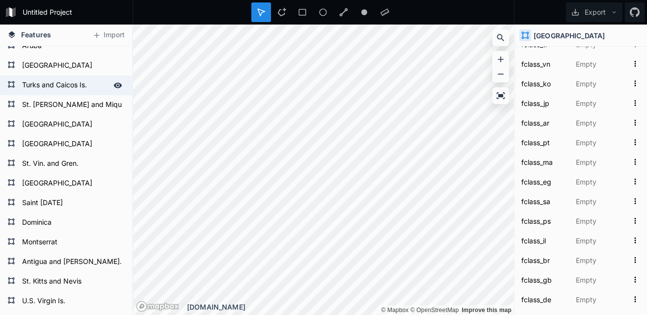
type input "-99"
type input "8"
type input "24"
type input "20"
type input "Latin America & Caribbean"
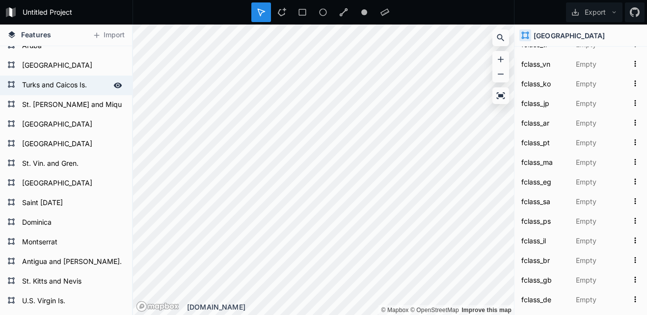
type input "Caribbean"
type input "Americas"
type input "[GEOGRAPHIC_DATA]"
type input "TCA"
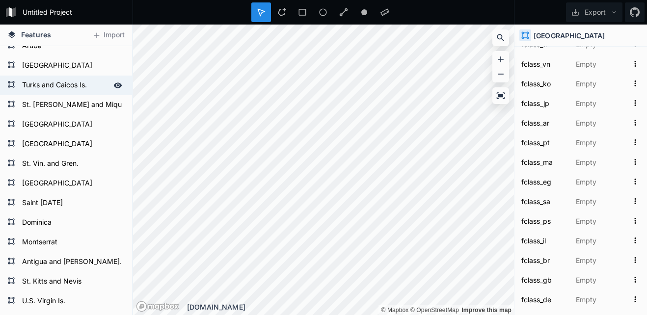
type input "TCA"
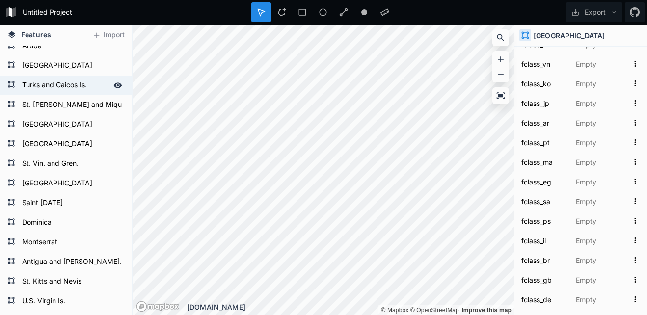
type input "TCA"
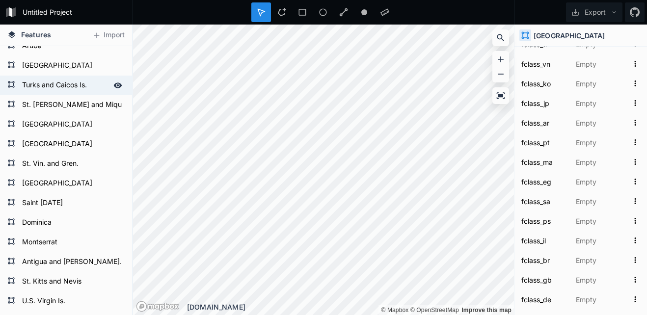
type input "TCA"
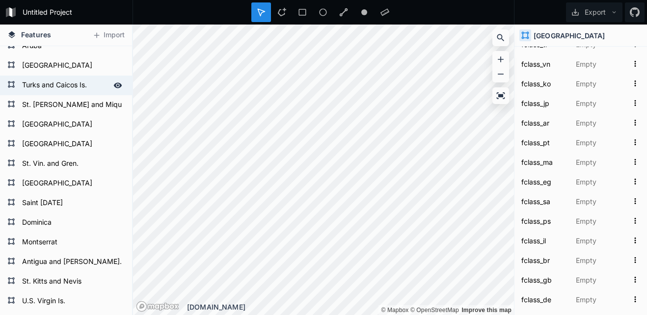
type input "TCA"
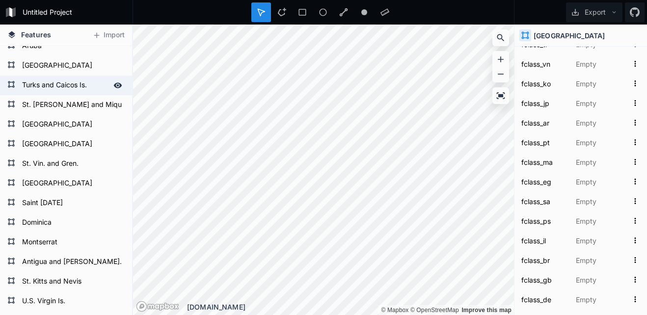
type input "TCA"
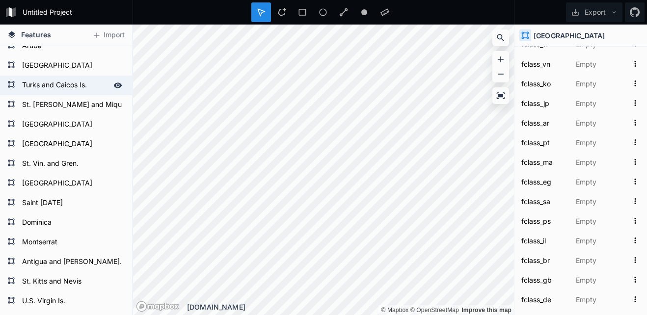
type input "TCA"
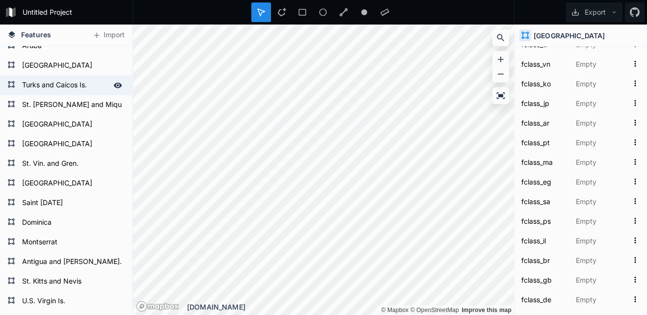
type input "TCA"
type input "23424962"
type input "TCA"
type input "TC"
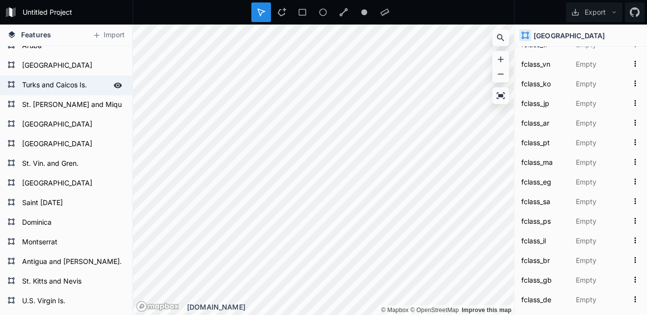
type input "796"
type input "TCA"
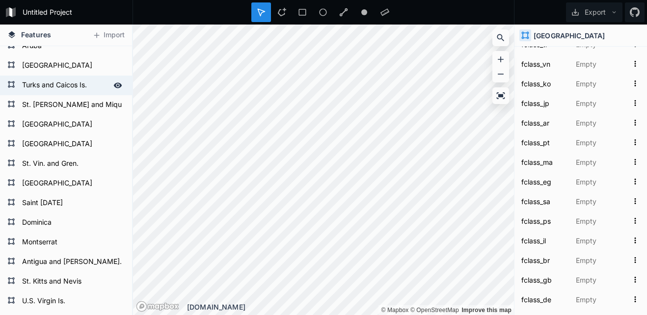
type input "TC"
type input "TK"
type input "2. High income: nonOECD"
type input "1197"
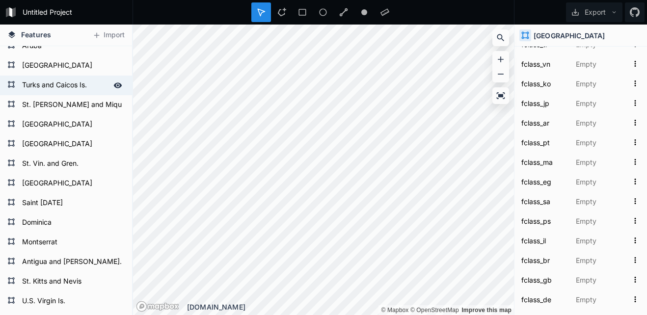
type input "7"
type input "38191"
type input "3"
type input "6"
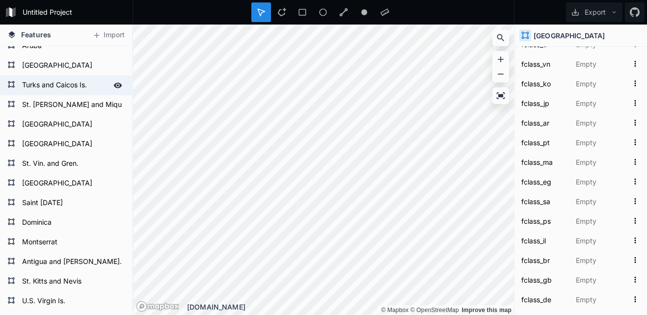
type input "6"
type input "Turks and Caicos Islands"
type input "U.K."
type input "Turks and Caicos Islands"
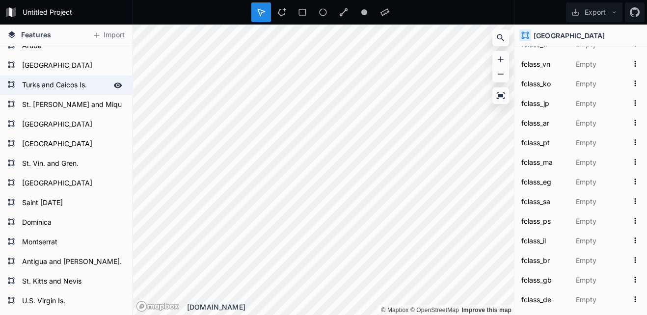
type input "TC"
type input "T.C. Is."
type input "Turks and Caicos Is."
type input "TCA"
type input "Turks and Caicos Islands"
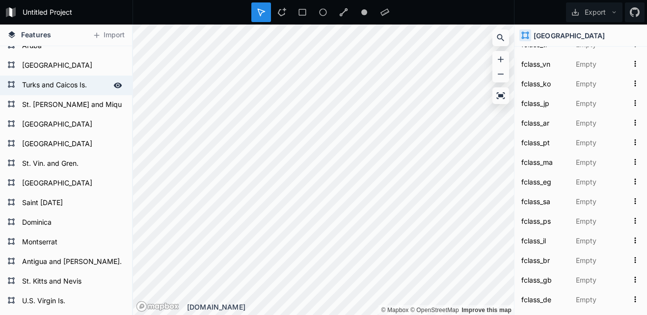
type input "TCA"
type input "Turks and Caicos Islands"
type input "TCA"
type input "Turks and Caicos Islands"
type input "TCA"
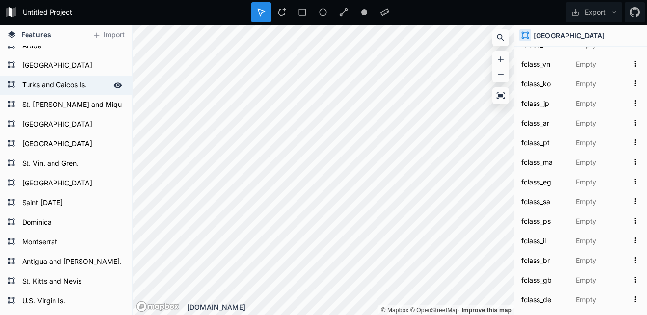
type input "Turks and Caicos Islands"
type input "Dependency"
type input "1"
type input "GB1"
type input "United Kingdom"
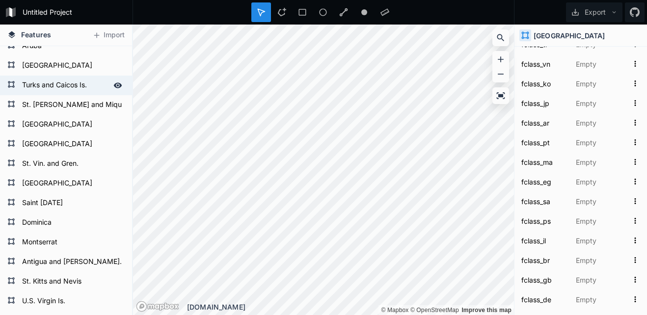
type input "3"
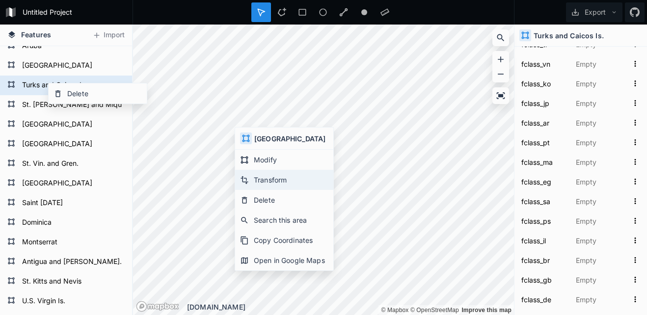
click at [257, 178] on div "Transform" at bounding box center [284, 180] width 98 height 20
type input "USA.geojson"
type input "Admin-0 country"
type input "美國"
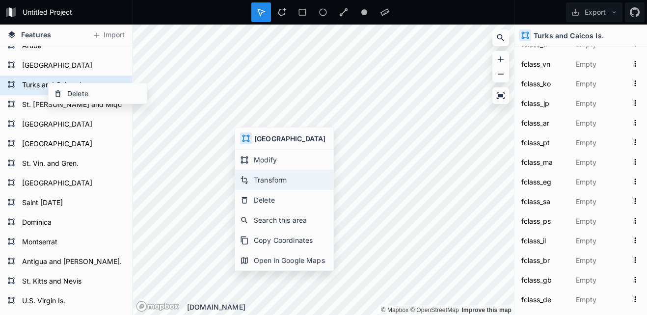
type input "美国"
type input "Hoa Kỳ"
type input "[GEOGRAPHIC_DATA]"
type input "Сполучені Штати Америки"
type input "[GEOGRAPHIC_DATA]"
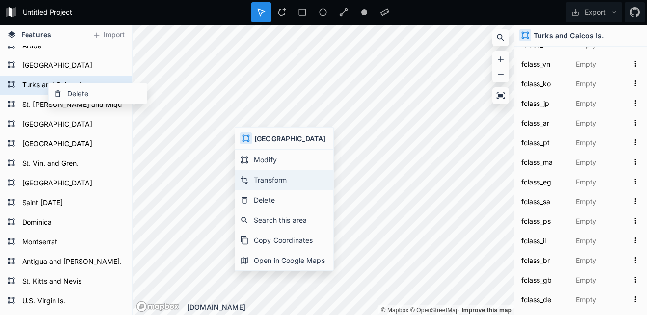
type input "[GEOGRAPHIC_DATA]"
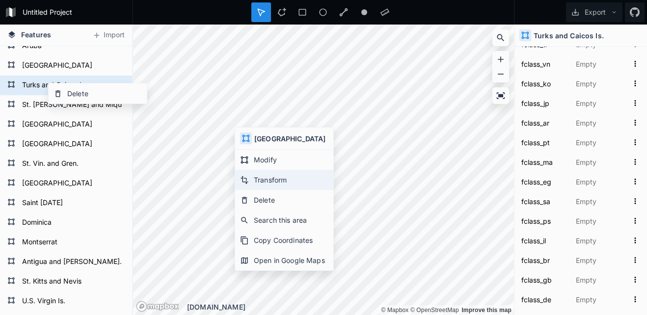
type input "[GEOGRAPHIC_DATA]"
type input "アメリカ合衆国"
type input "Stati Uniti d'America"
type input "[GEOGRAPHIC_DATA]"
type input "Amerikai Egyesült Államok"
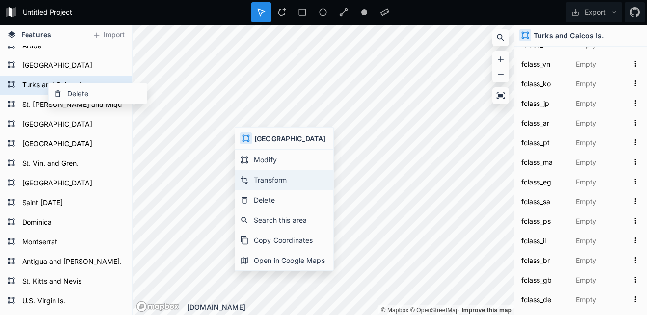
type input "[GEOGRAPHIC_DATA]"
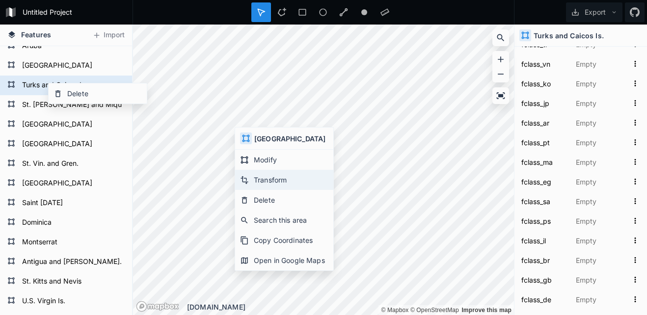
type input "[GEOGRAPHIC_DATA]"
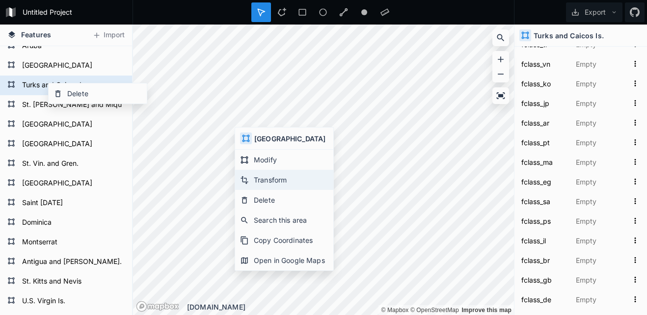
type input "Q30"
type input "1159321369"
type input "39.538479"
type input "-97.482602"
type input "5.7"
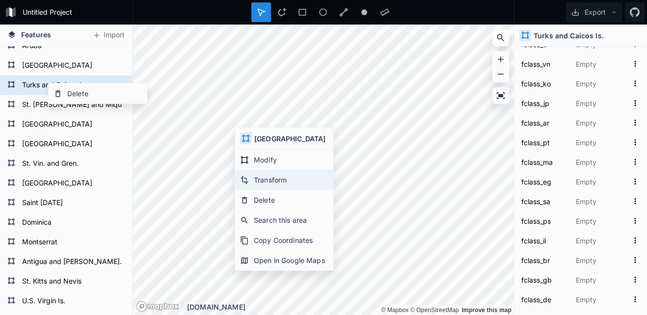
type input "1.7"
type input "1"
type input "6"
type input "13"
type input "24"
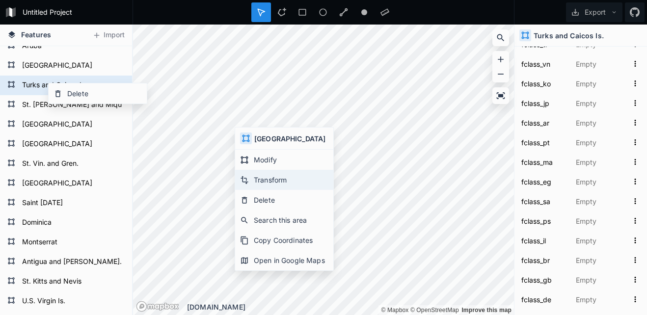
type input "[GEOGRAPHIC_DATA]"
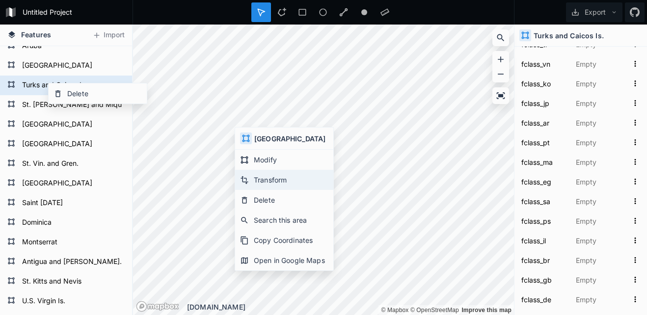
type input "[GEOGRAPHIC_DATA]"
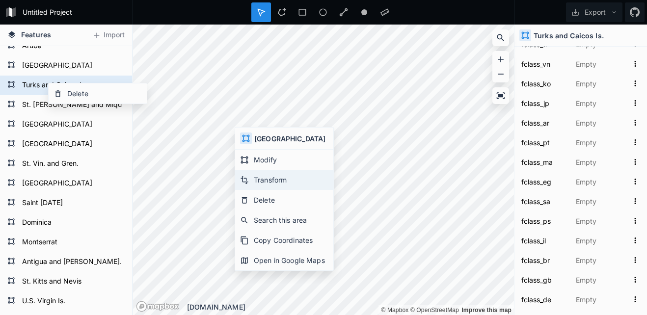
type input "[GEOGRAPHIC_DATA]"
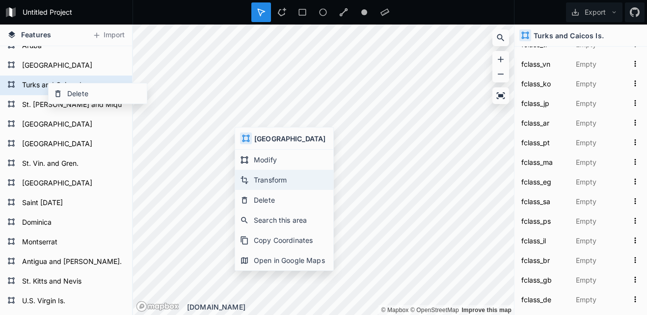
type input "[GEOGRAPHIC_DATA]"
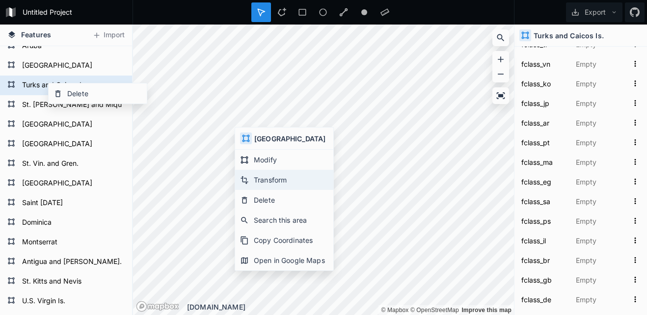
type input "[GEOGRAPHIC_DATA]"
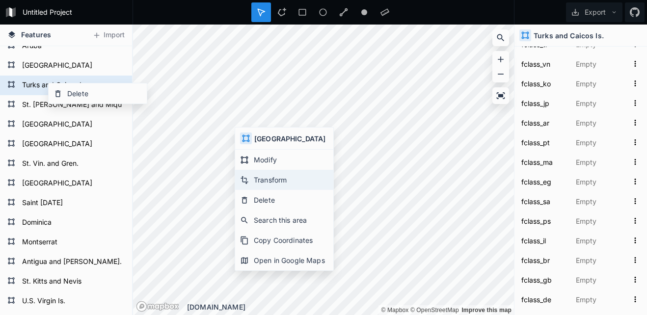
type input "[GEOGRAPHIC_DATA]"
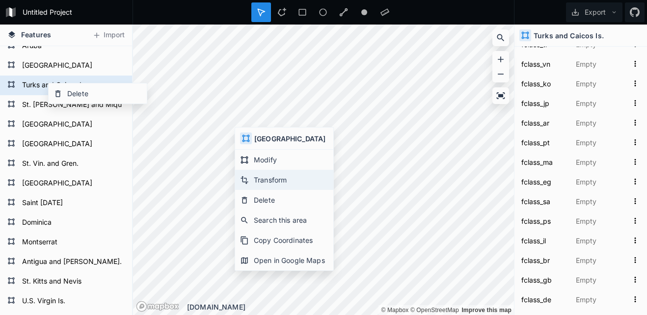
type input "[GEOGRAPHIC_DATA]"
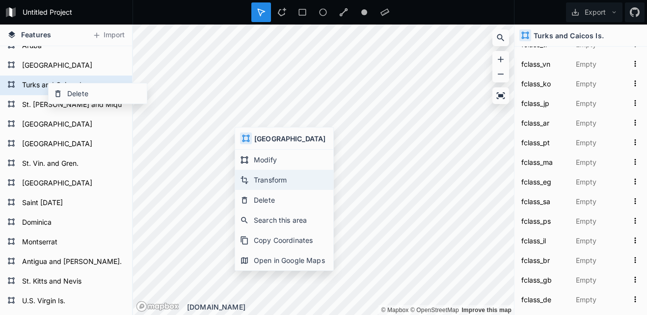
type input "23424977"
type input "[GEOGRAPHIC_DATA]"
type input "US"
type input "840"
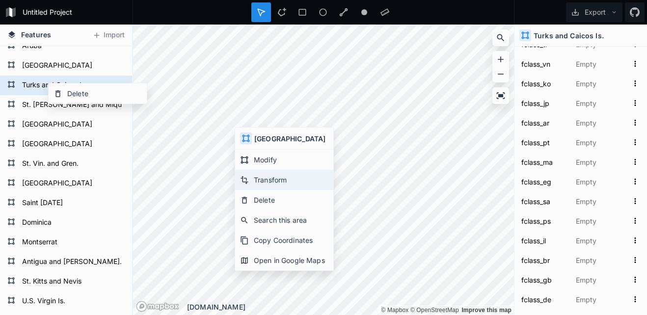
type input "840"
type input "[GEOGRAPHIC_DATA]"
type input "US"
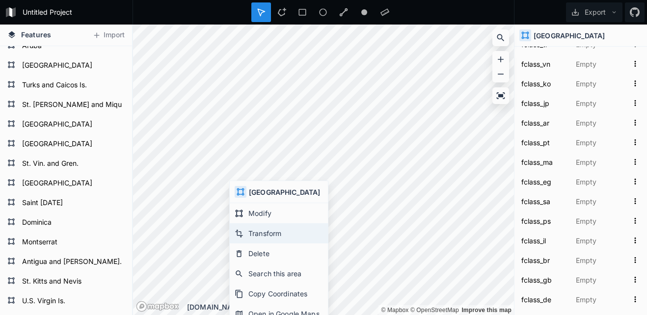
click at [247, 228] on div "Transform" at bounding box center [279, 233] width 98 height 20
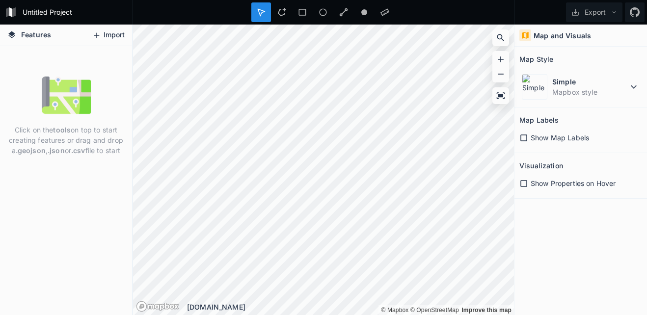
click at [114, 29] on button "Import" at bounding box center [108, 35] width 42 height 16
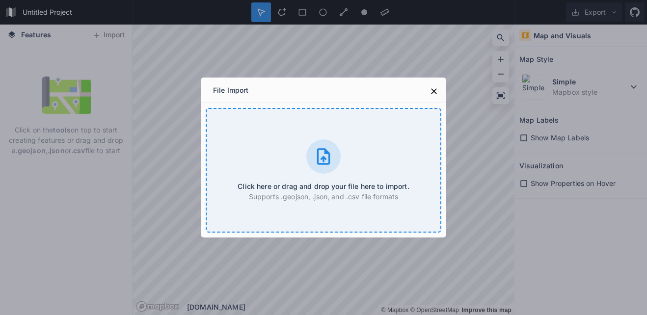
click at [384, 168] on div "Click here or drag and drop your file here to import. Supports .geojson, .json,…" at bounding box center [323, 170] width 235 height 125
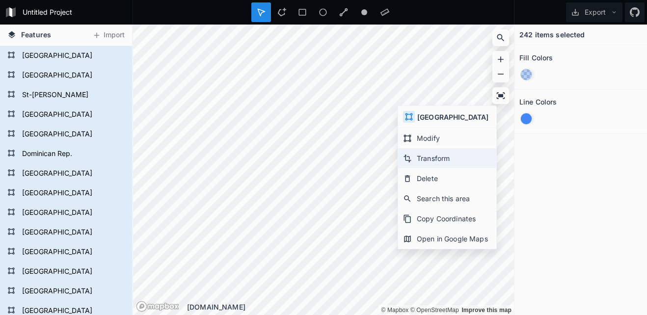
click at [420, 155] on div "Transform" at bounding box center [447, 158] width 98 height 20
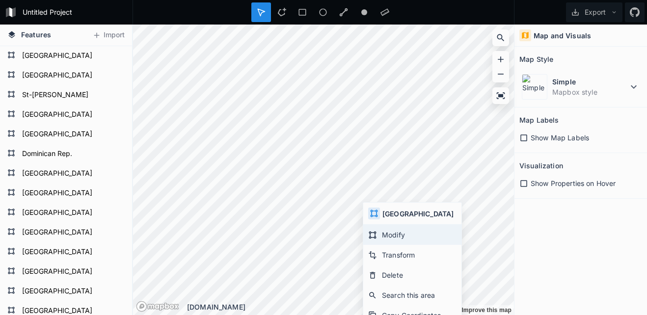
click at [376, 240] on div "Modify" at bounding box center [412, 235] width 98 height 20
